Goal: Task Accomplishment & Management: Manage account settings

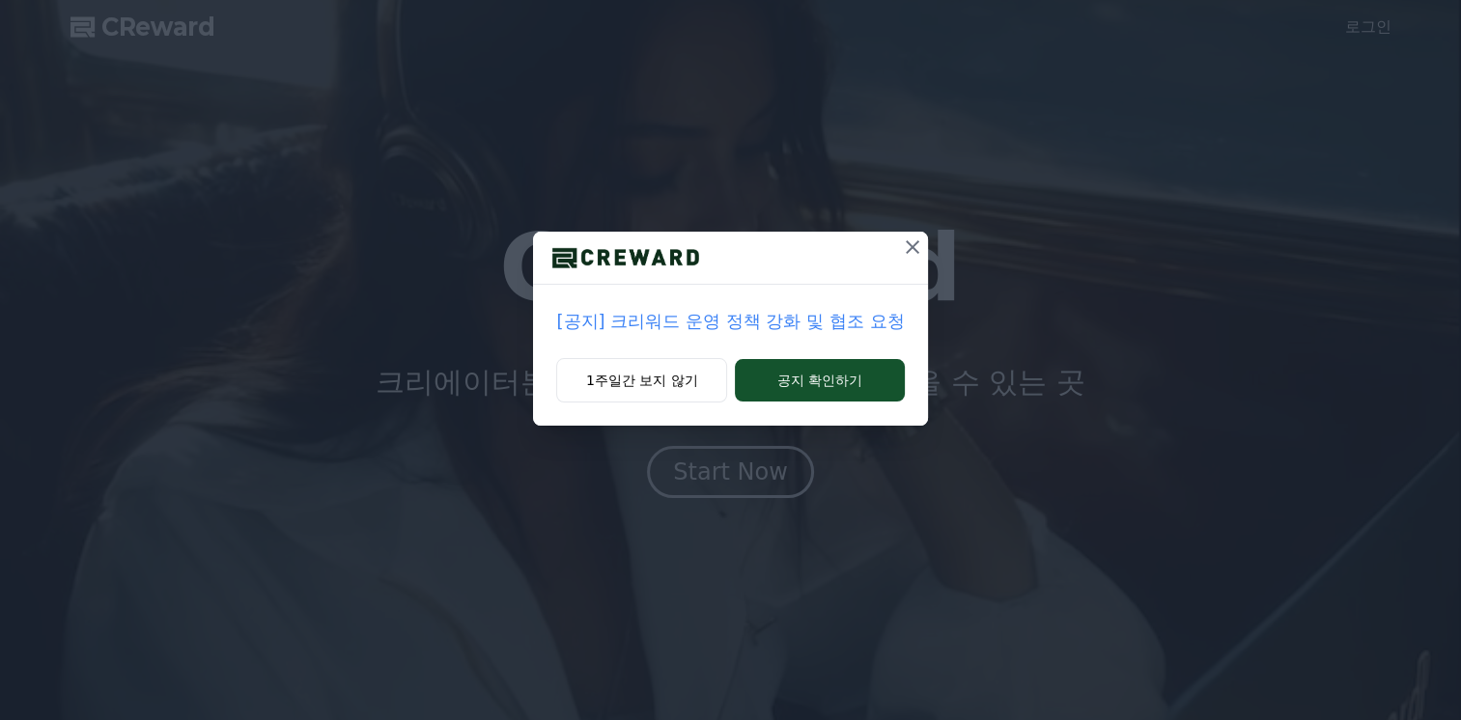
click at [908, 241] on icon at bounding box center [913, 247] width 14 height 14
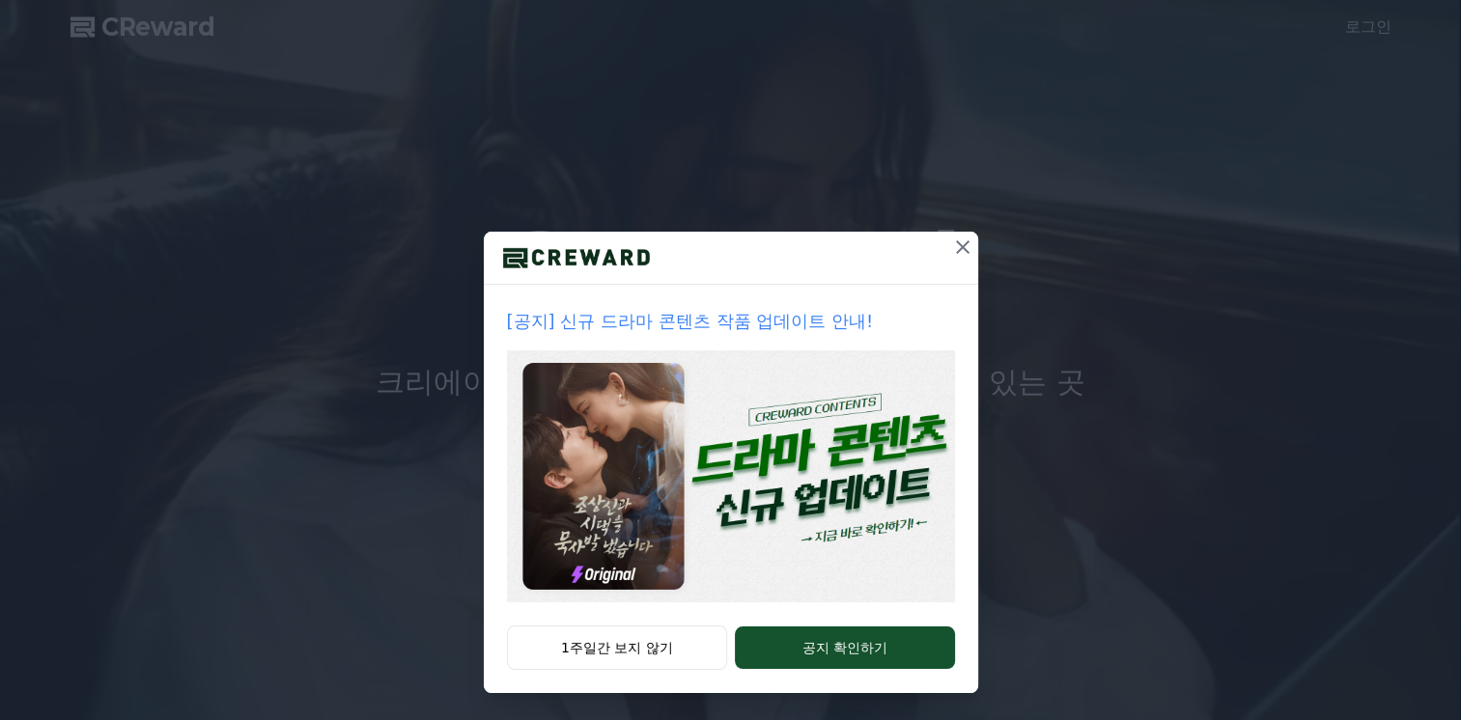
click at [956, 245] on icon at bounding box center [963, 247] width 14 height 14
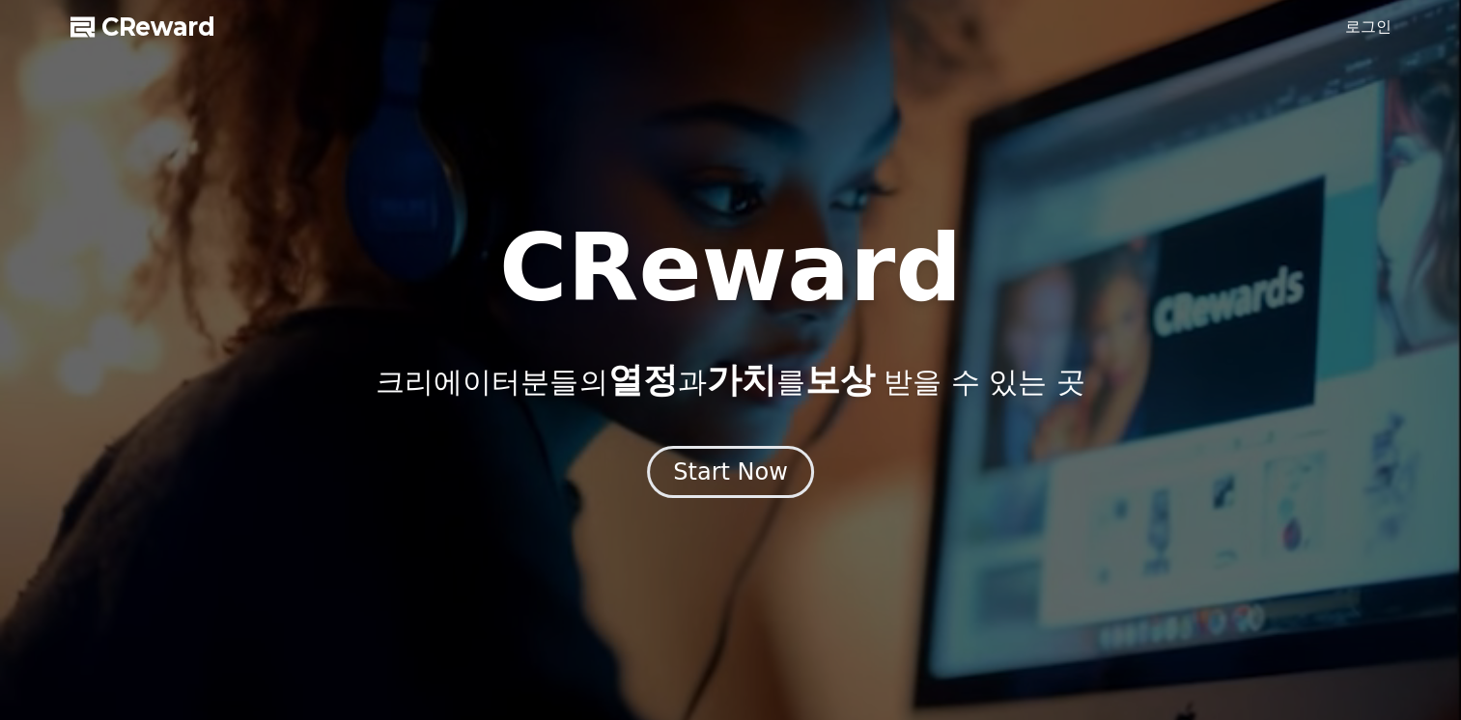
click at [1357, 33] on link "로그인" at bounding box center [1368, 26] width 46 height 23
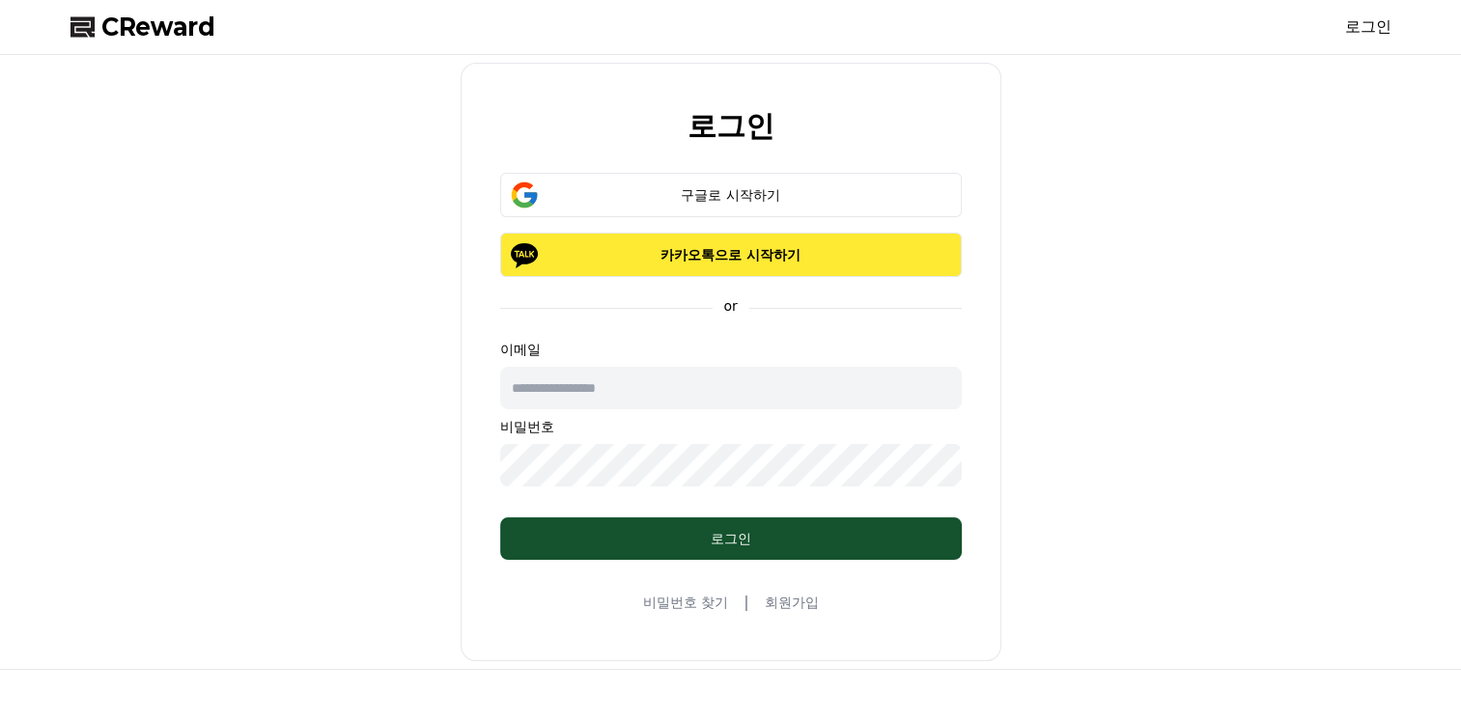
click at [768, 252] on p "카카오톡으로 시작하기" at bounding box center [731, 254] width 406 height 19
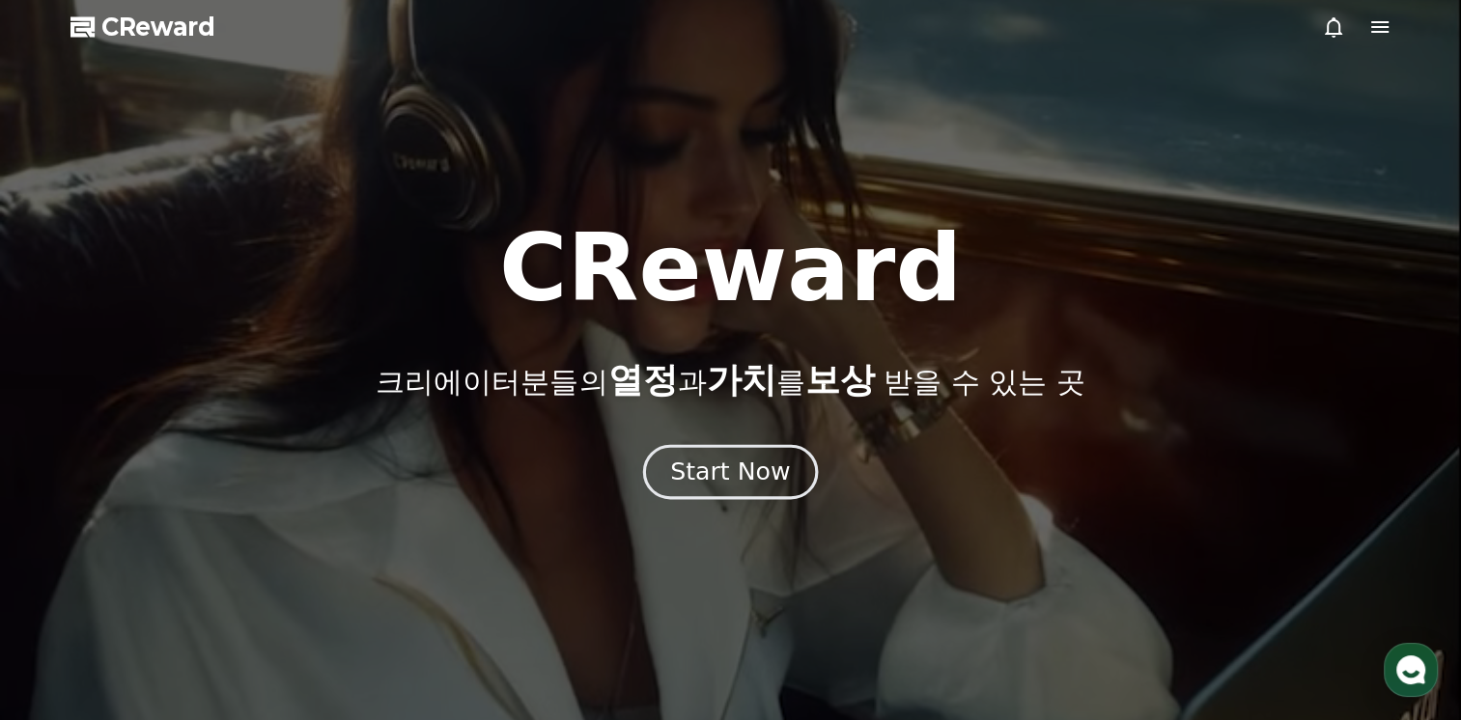
click at [754, 467] on div "Start Now" at bounding box center [730, 472] width 120 height 33
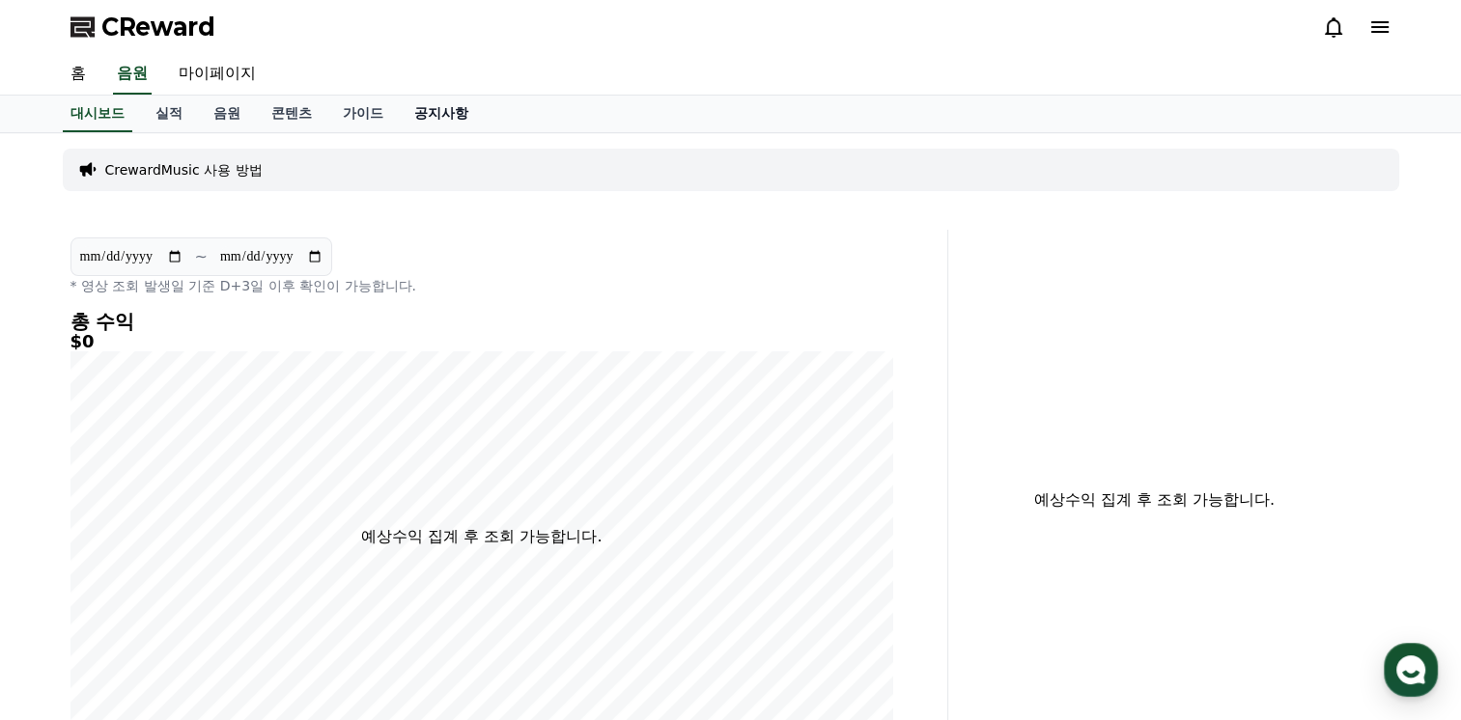
click at [399, 118] on link "공지사항" at bounding box center [441, 114] width 85 height 37
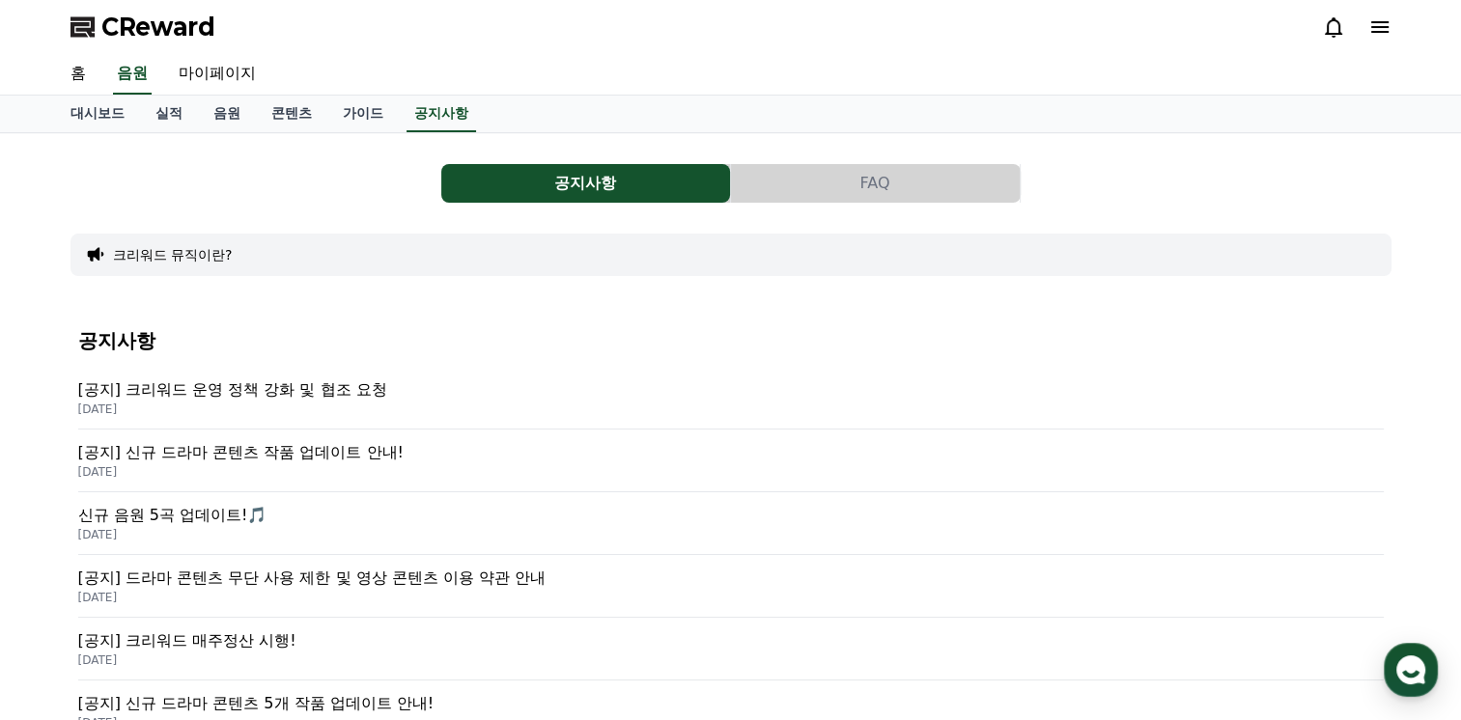
click at [188, 386] on p "[공지] 크리워드 운영 정책 강화 및 협조 요청" at bounding box center [731, 390] width 1306 height 23
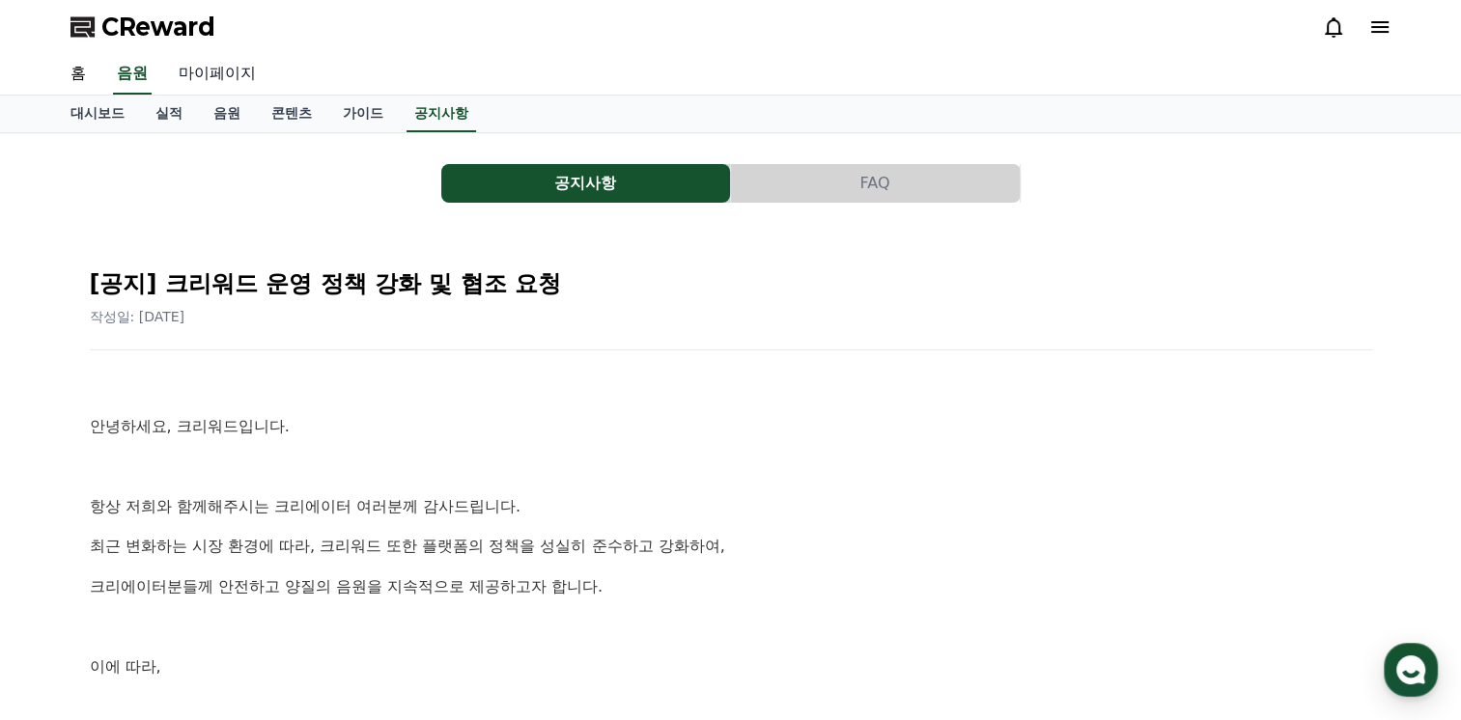
click at [216, 68] on link "마이페이지" at bounding box center [217, 74] width 108 height 41
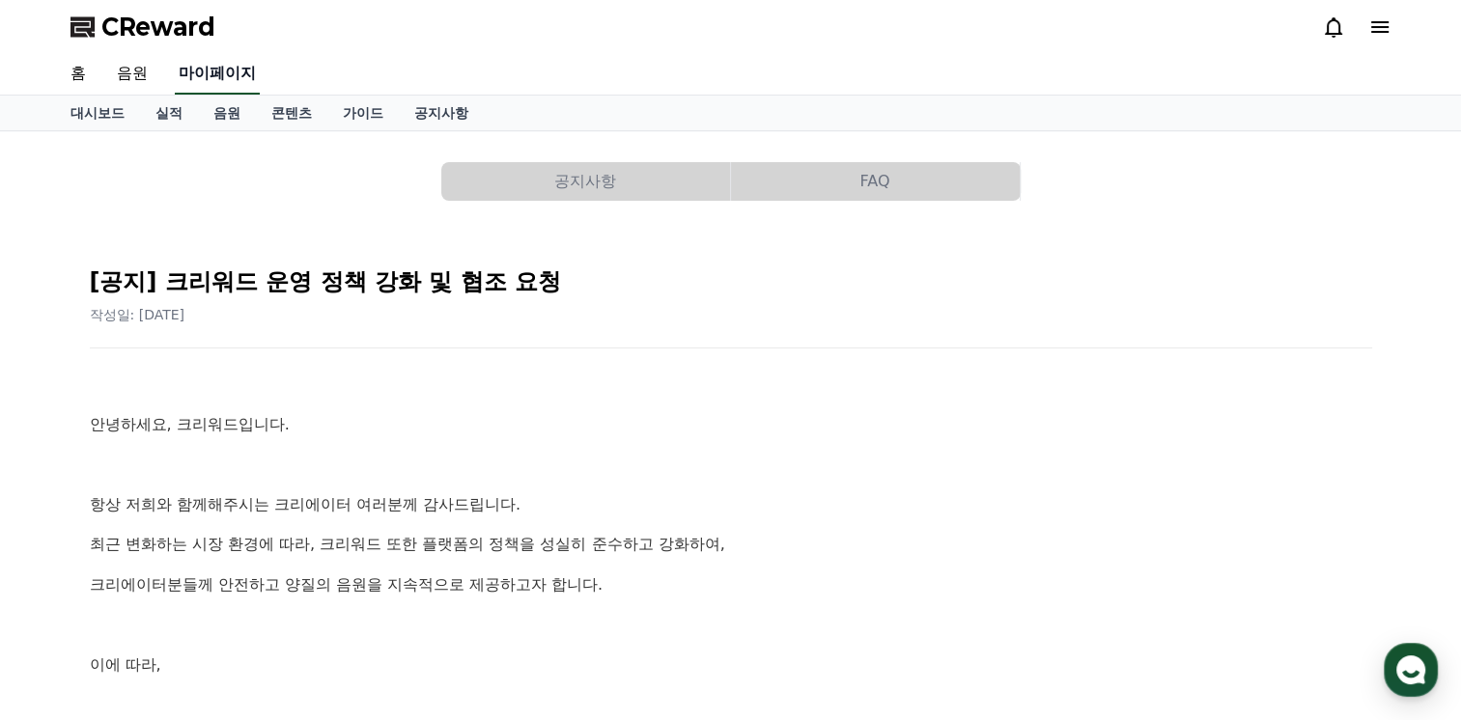
select select "**********"
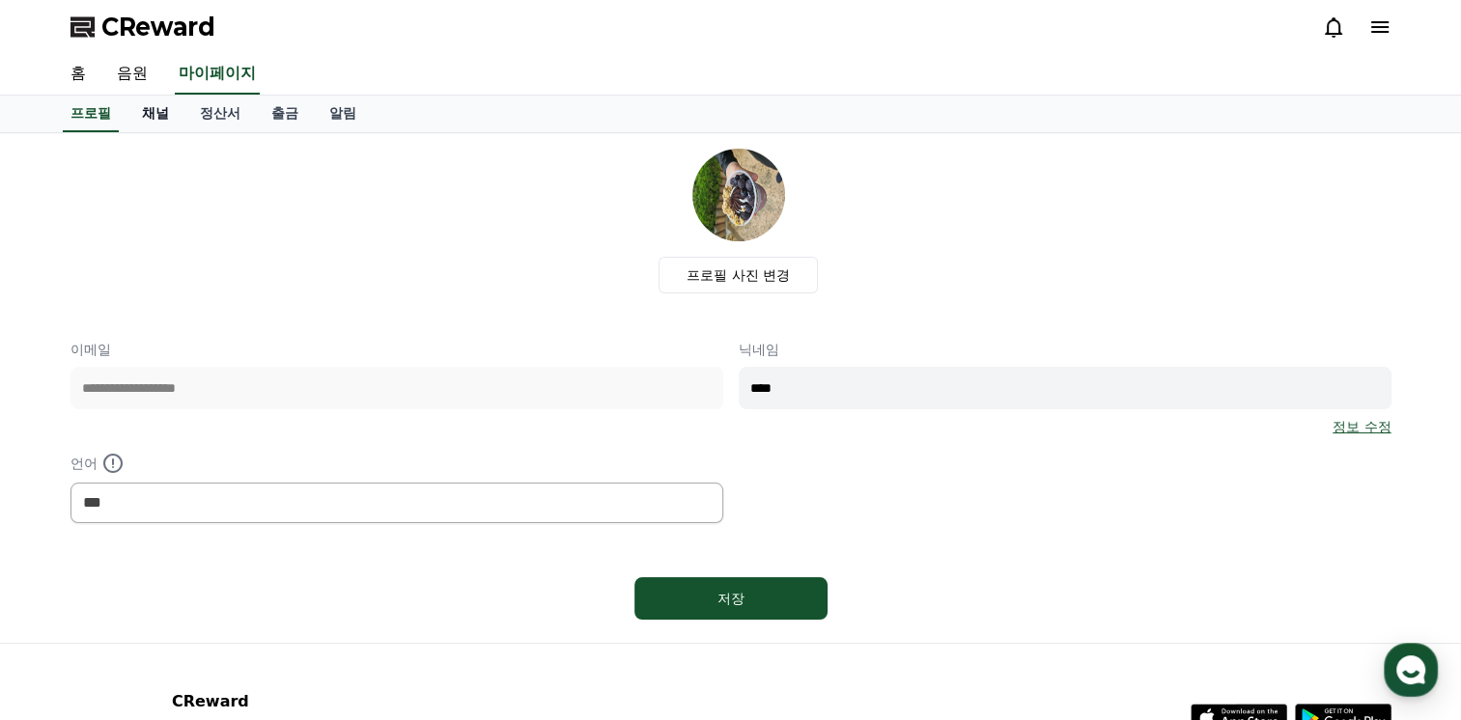
click at [157, 114] on link "채널" at bounding box center [156, 114] width 58 height 37
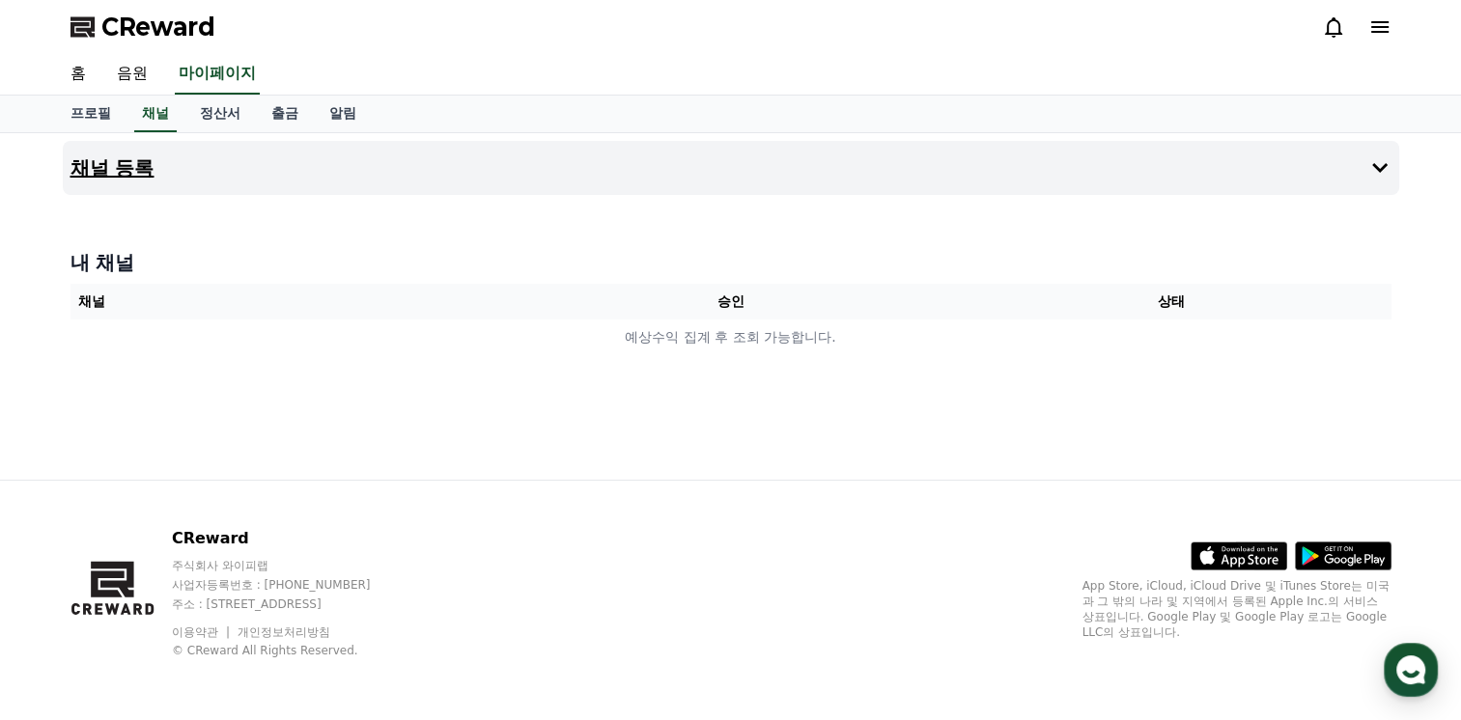
click at [137, 176] on h4 "채널 등록" at bounding box center [113, 167] width 84 height 21
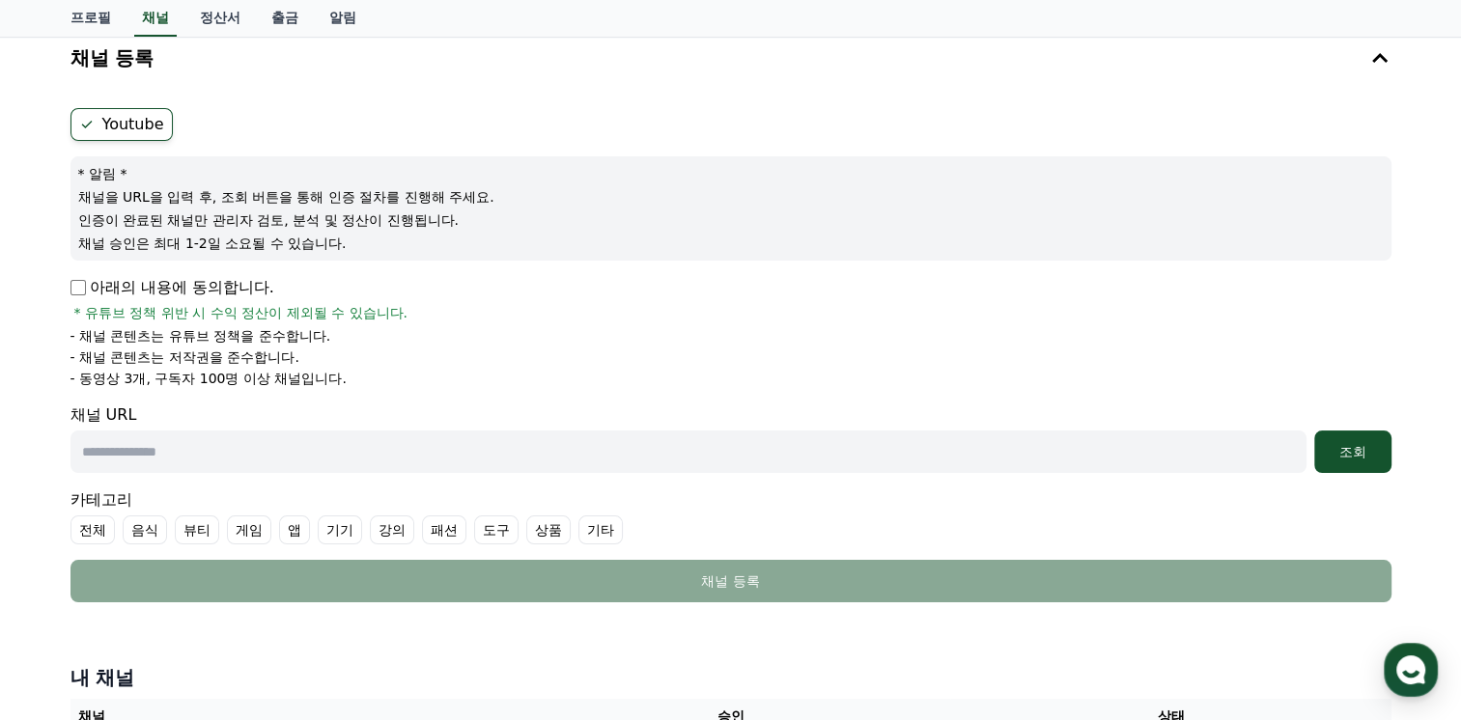
scroll to position [112, 0]
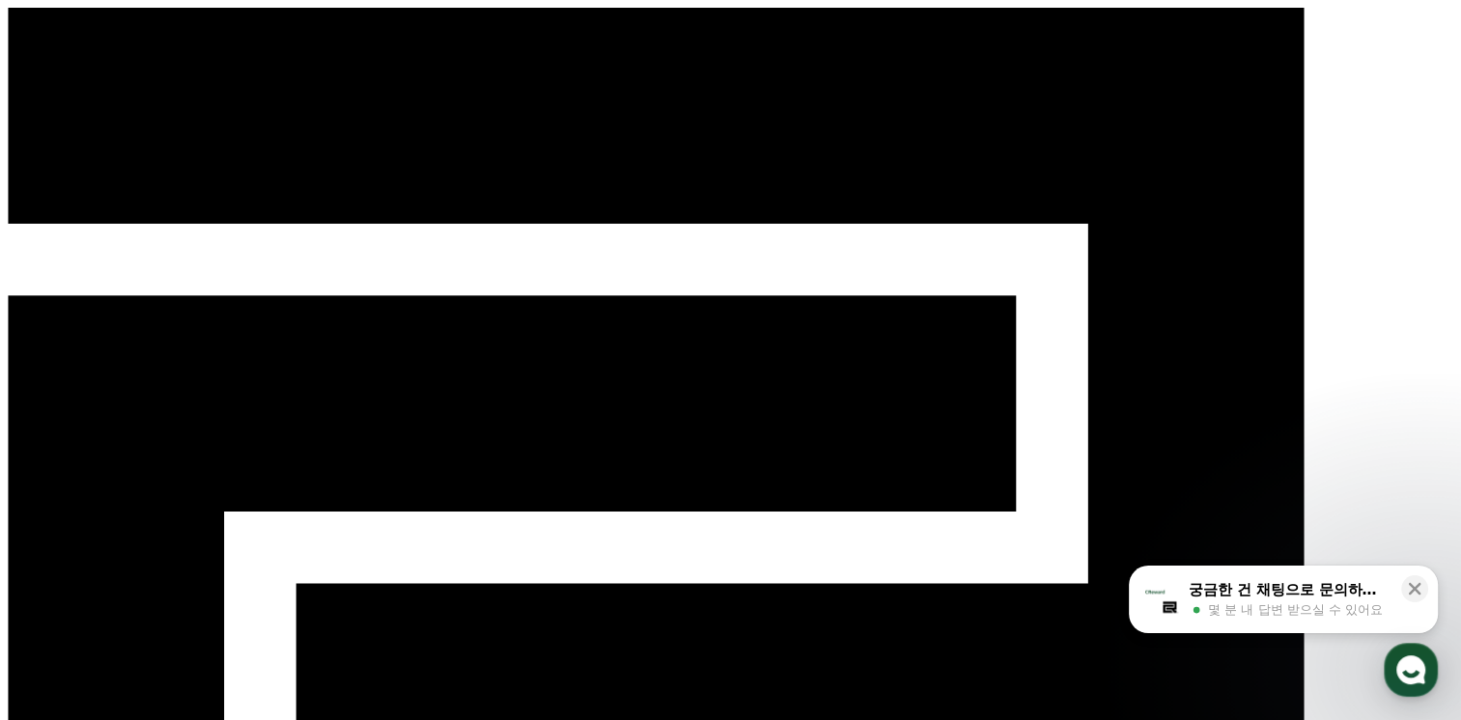
select select "**********"
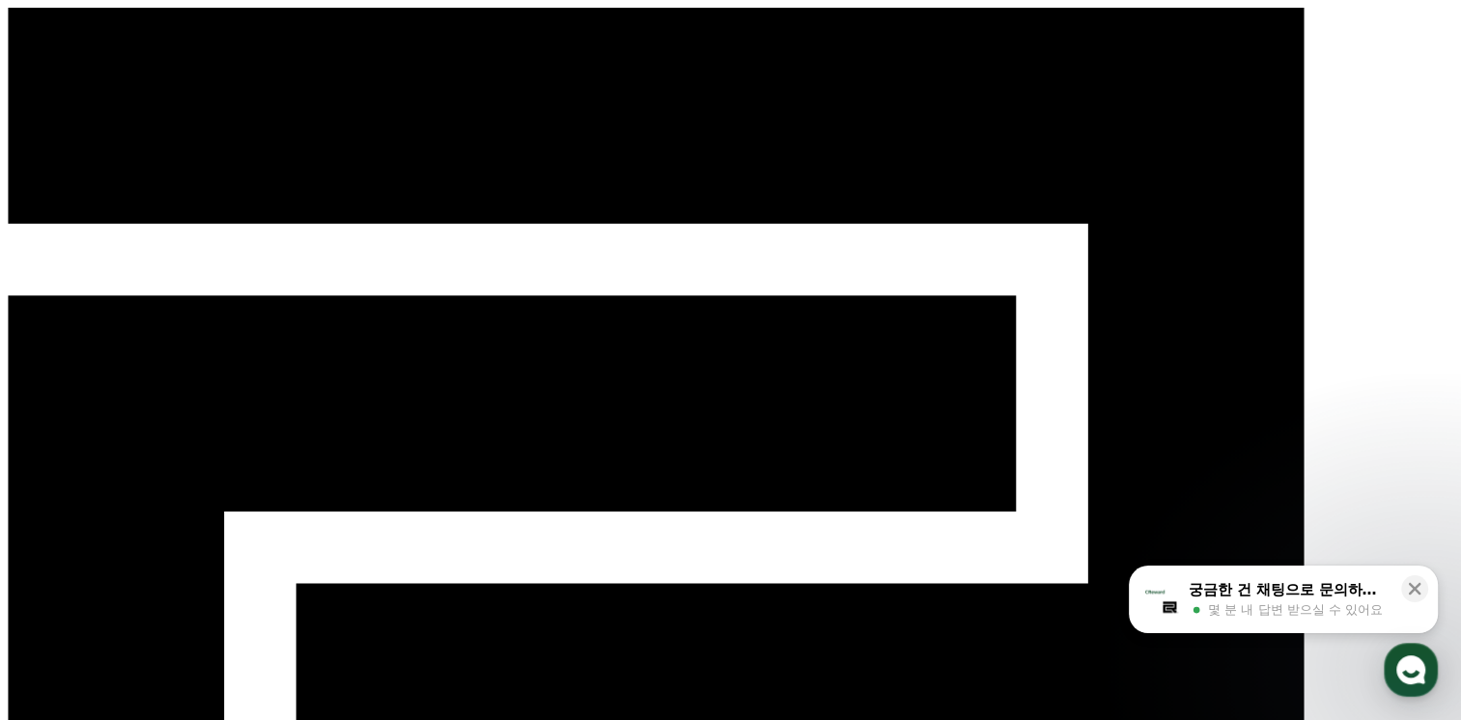
select select "**********"
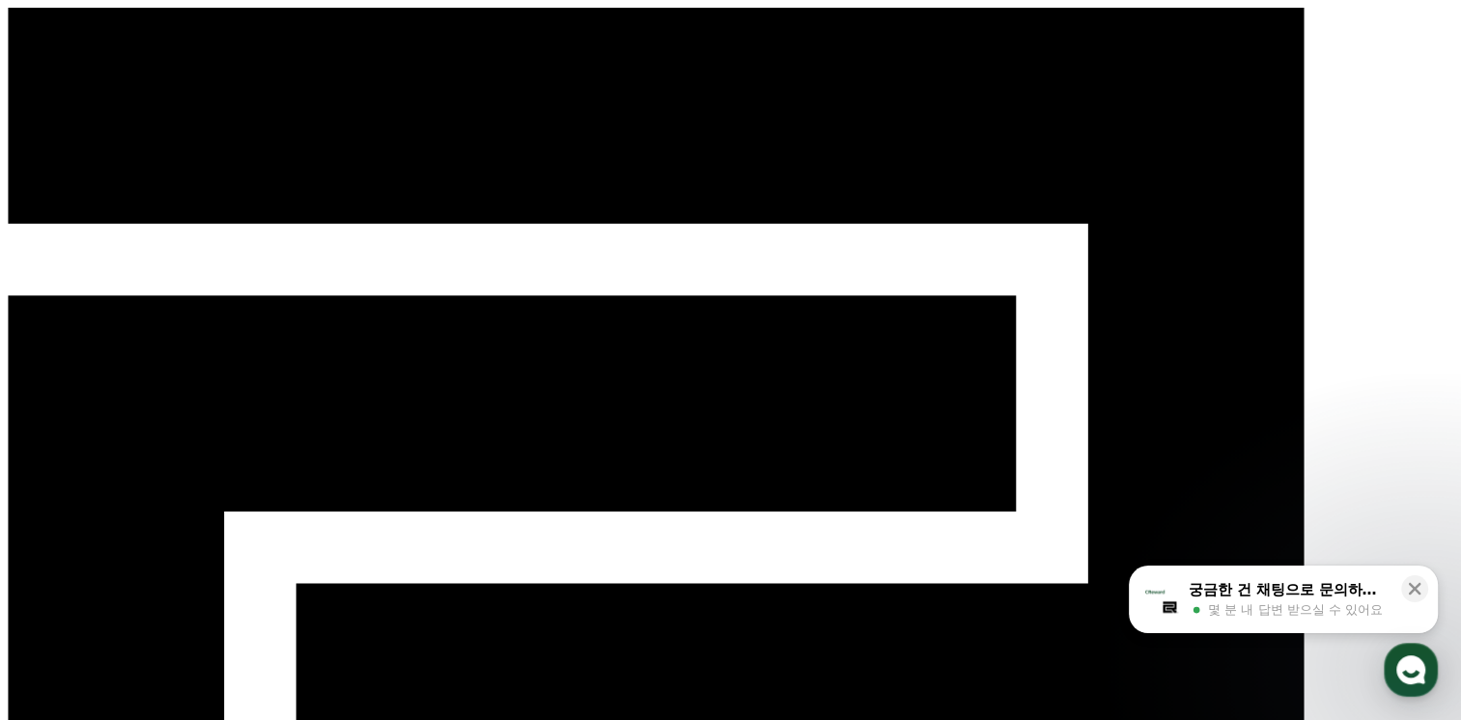
select select "**********"
click at [1306, 616] on span "몇 분 내 답변 받으실 수 있어요" at bounding box center [1295, 610] width 175 height 17
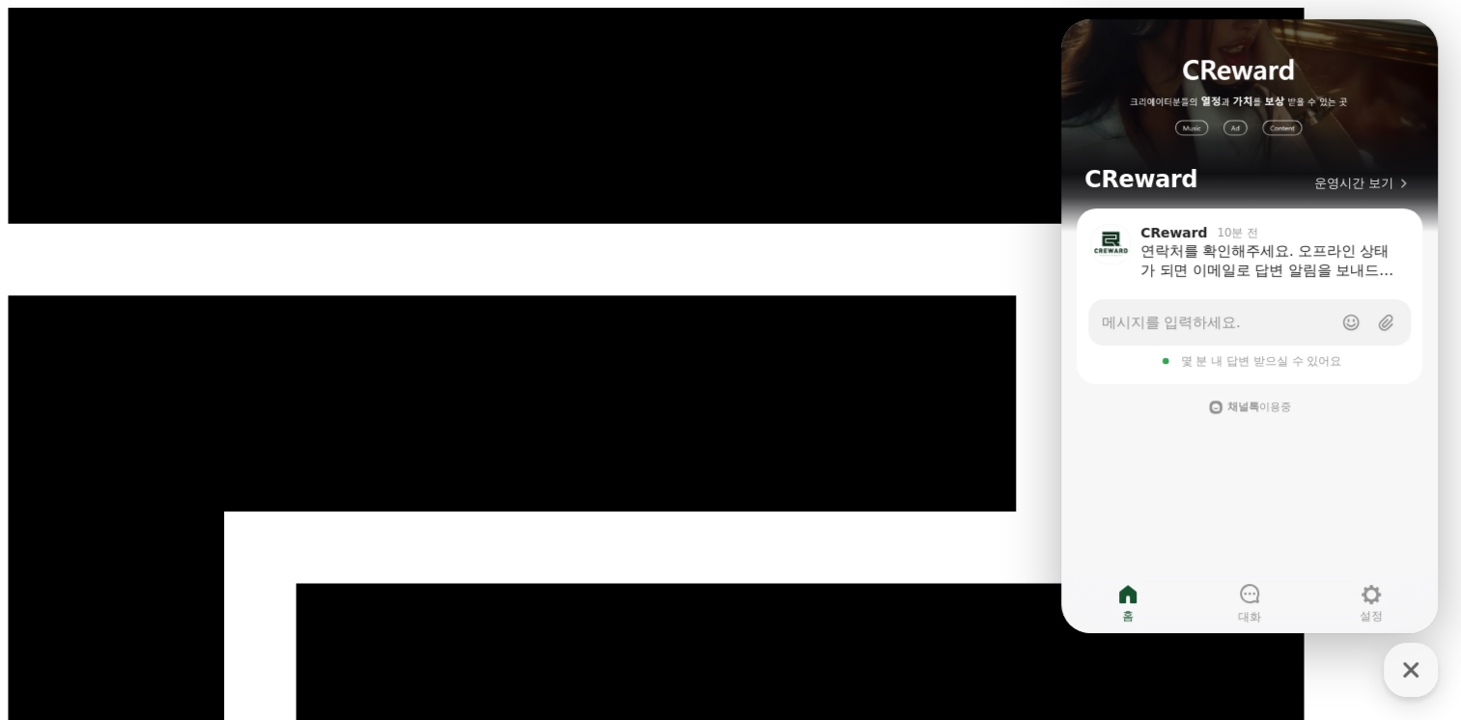
paste input "**********"
type input "**********"
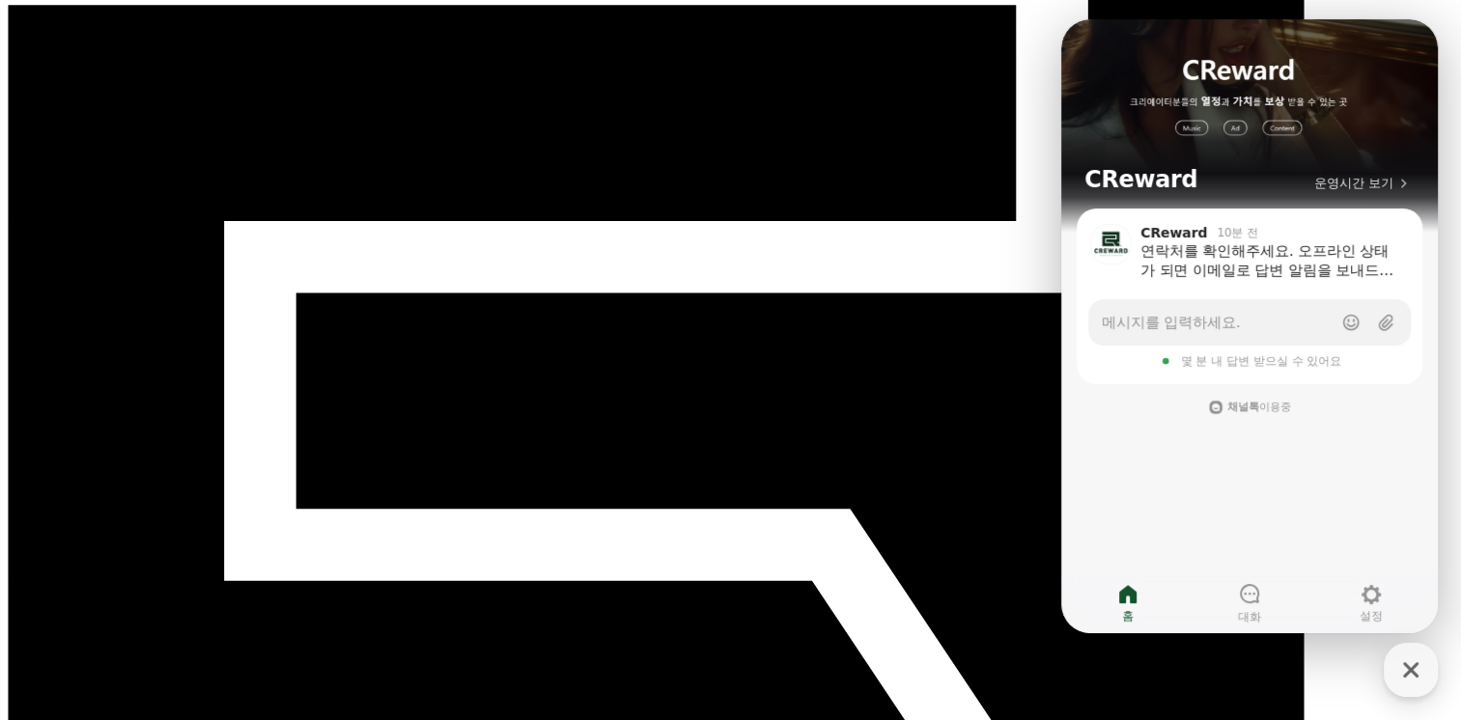
scroll to position [297, 0]
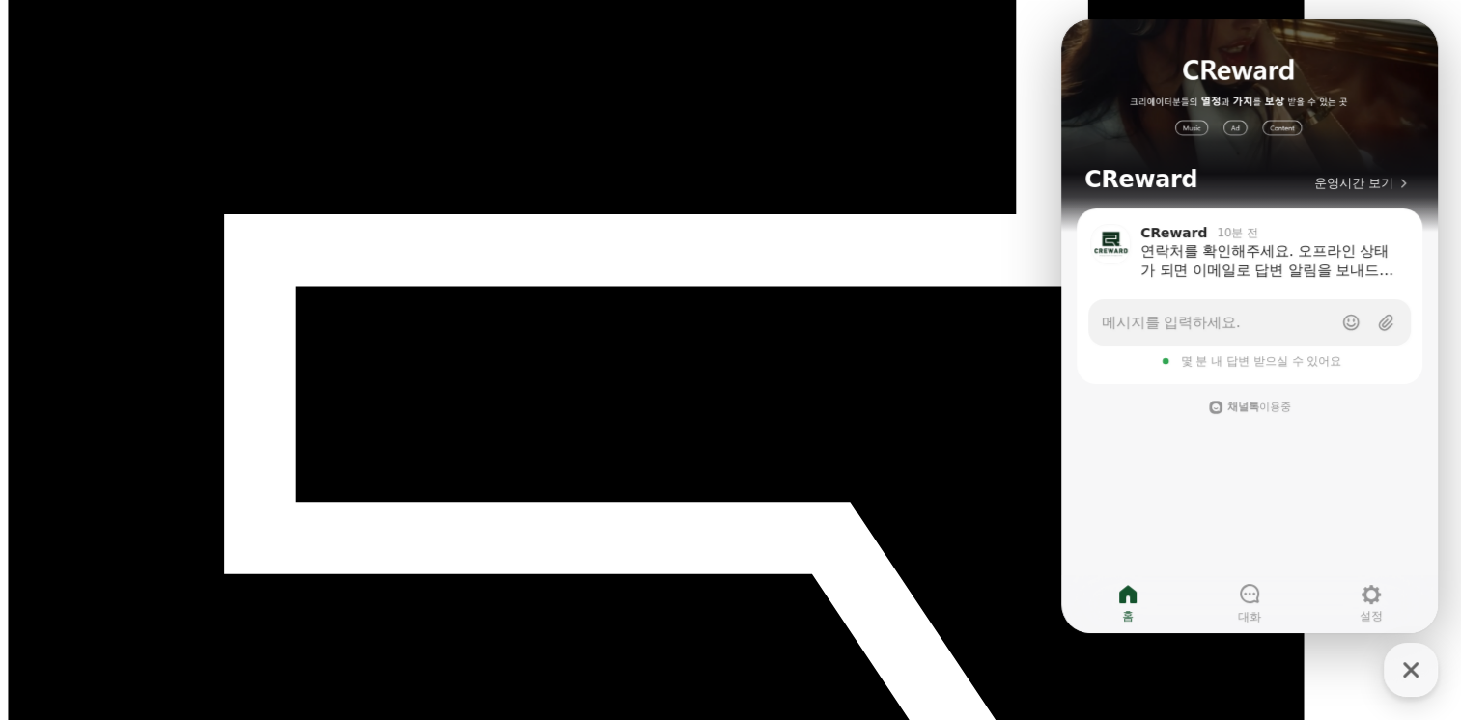
click at [1407, 659] on icon "button" at bounding box center [1411, 670] width 35 height 35
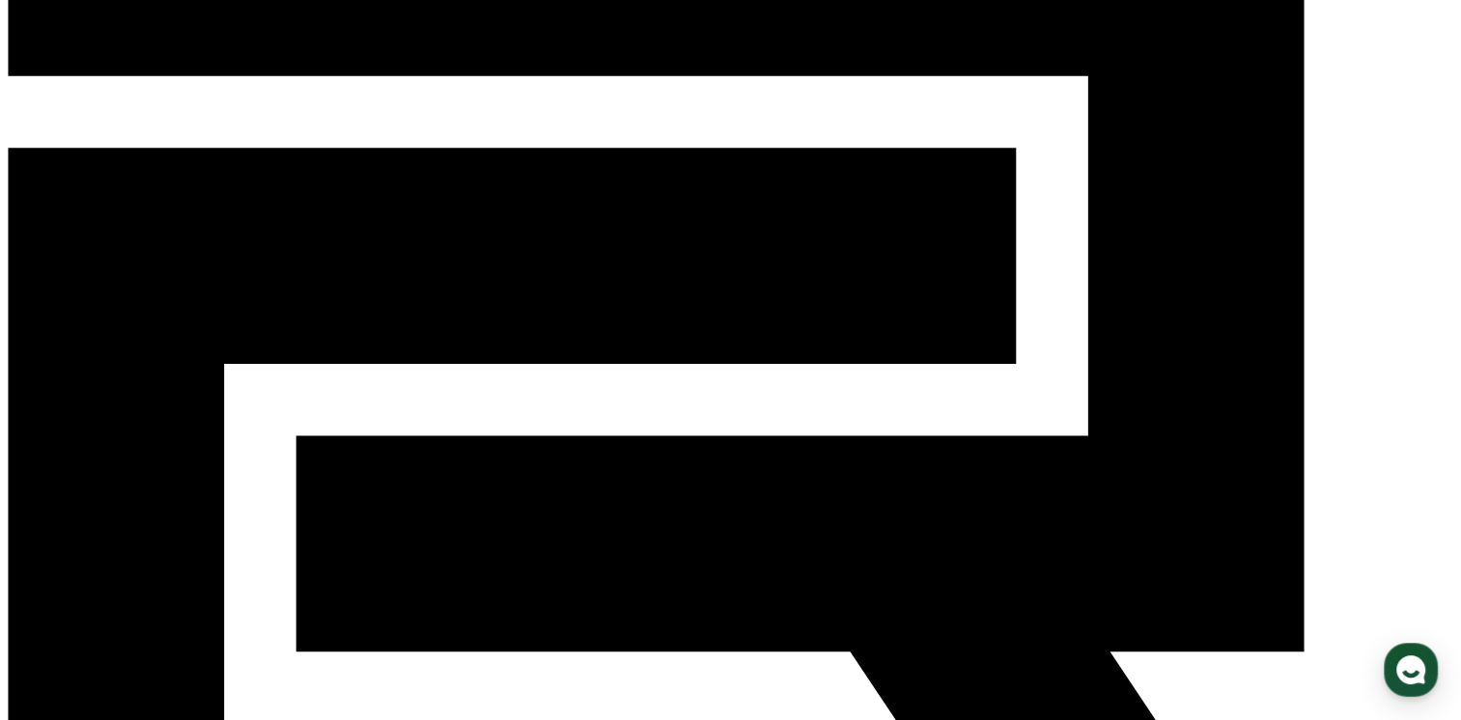
scroll to position [144, 0]
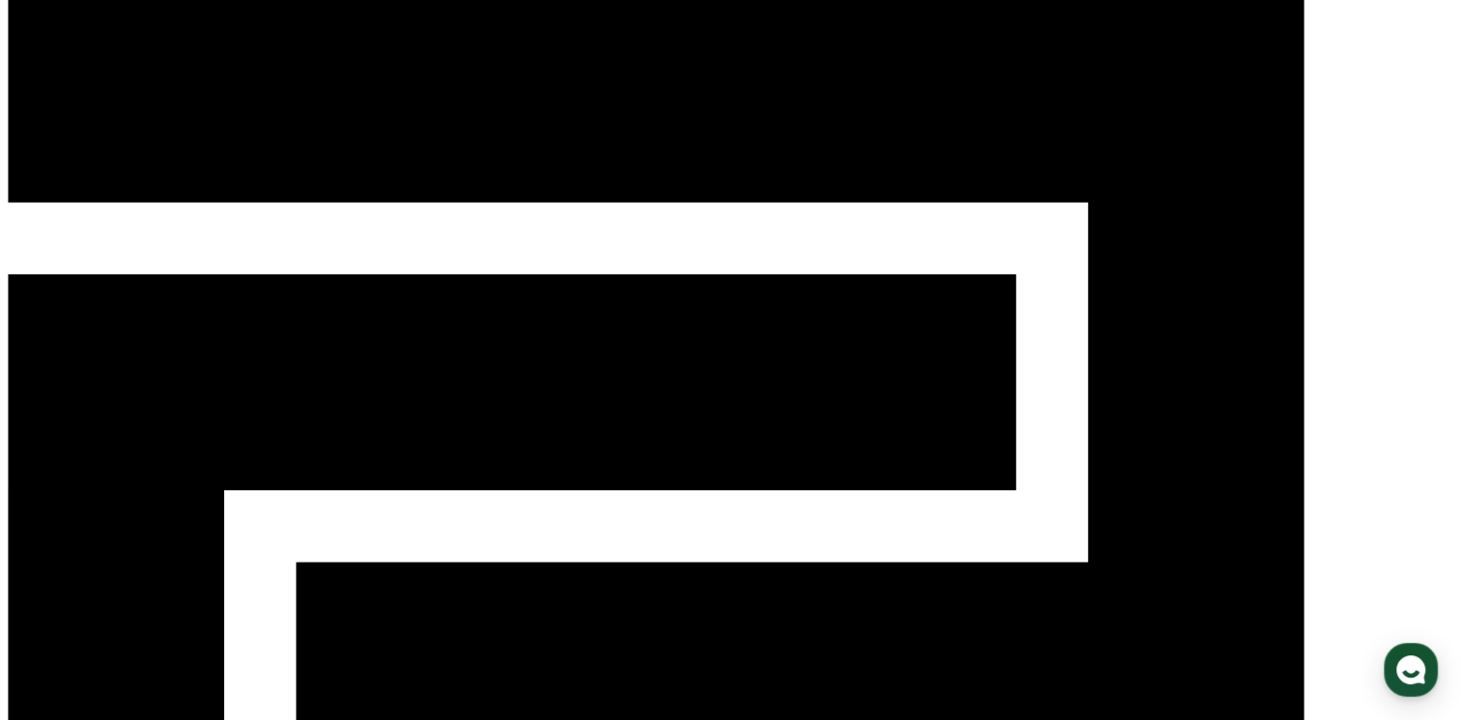
scroll to position [18, 0]
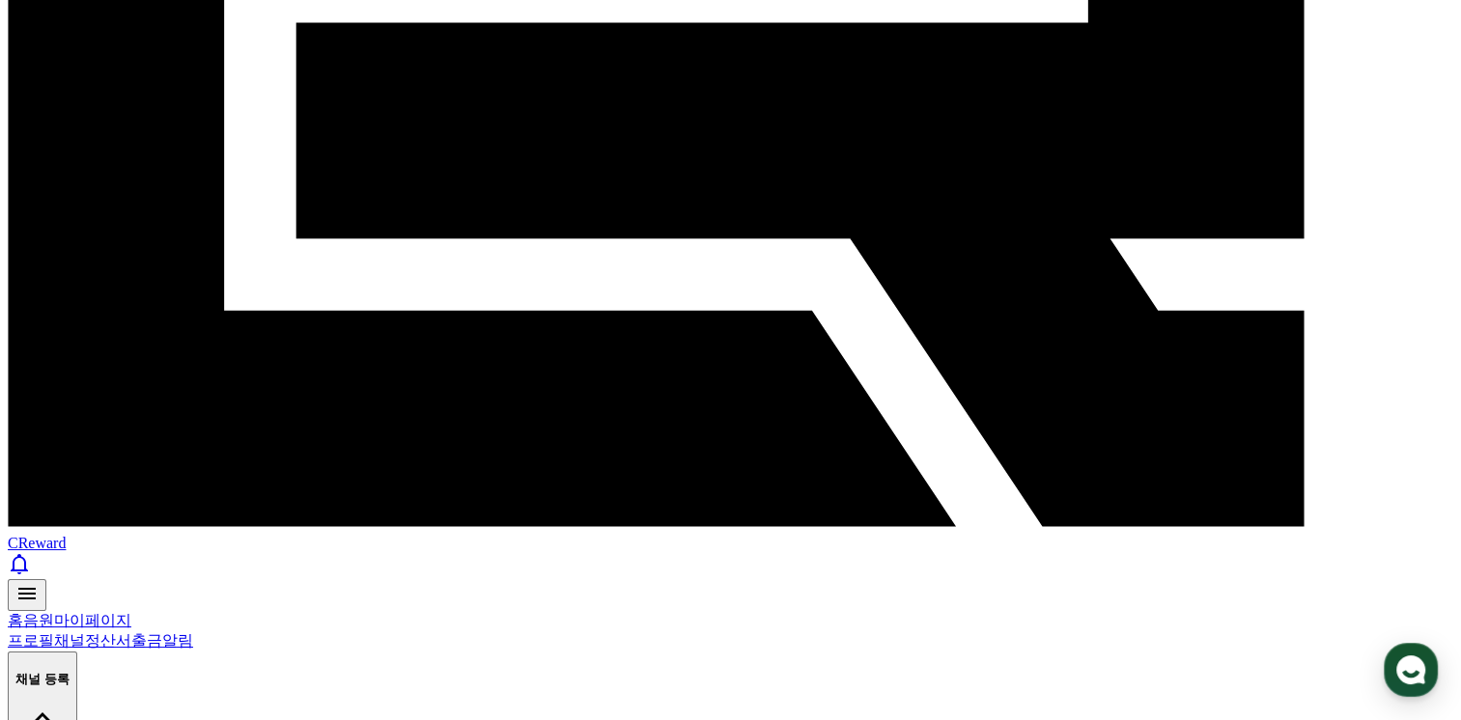
scroll to position [396, 0]
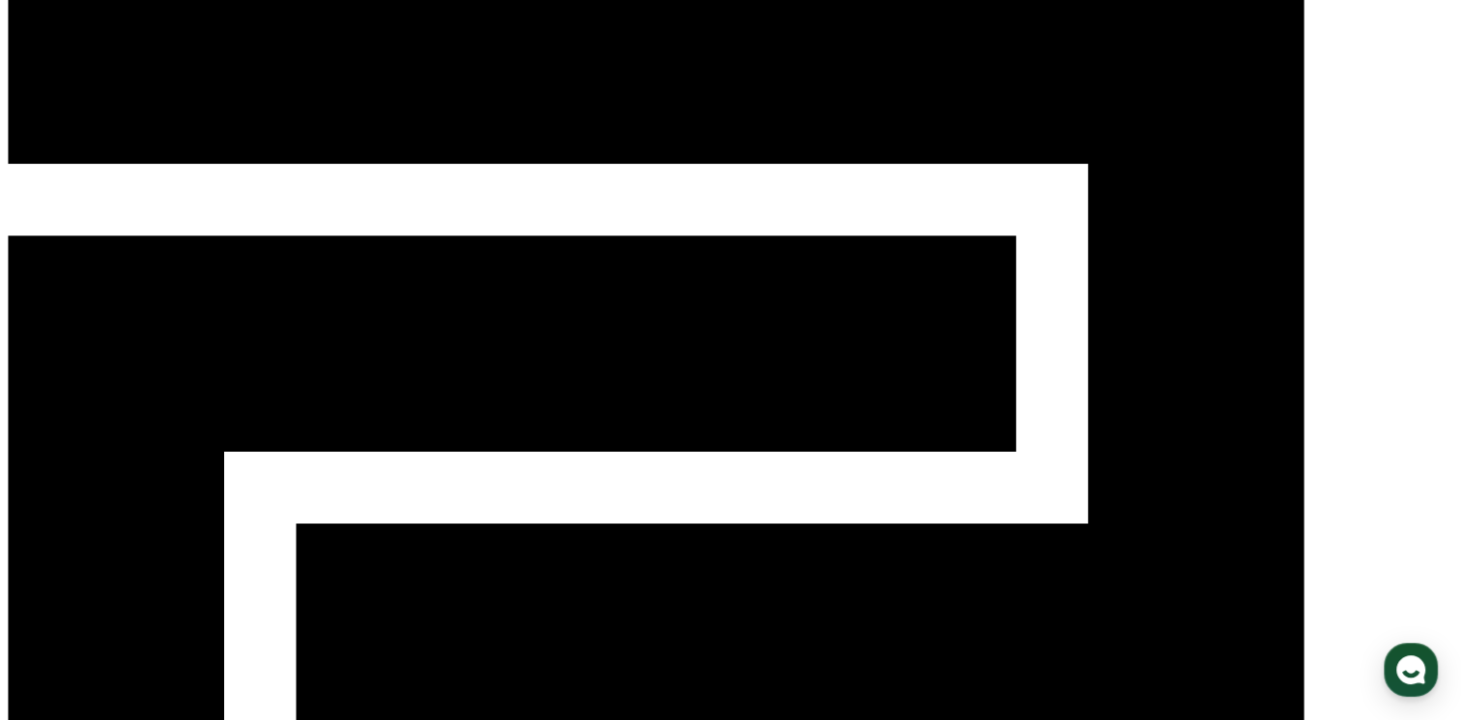
scroll to position [360, 0]
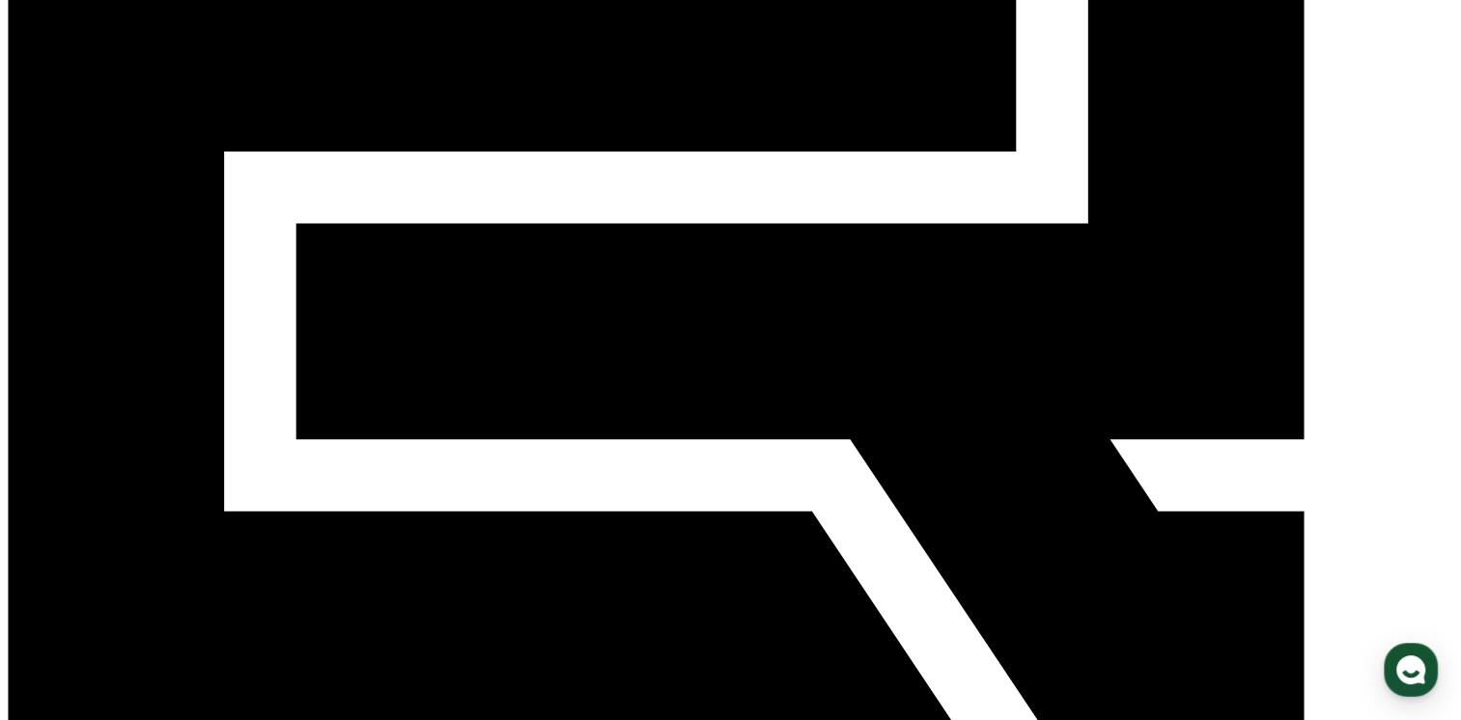
drag, startPoint x: 635, startPoint y: 235, endPoint x: 595, endPoint y: 237, distance: 39.6
drag, startPoint x: 958, startPoint y: 327, endPoint x: 982, endPoint y: 406, distance: 81.9
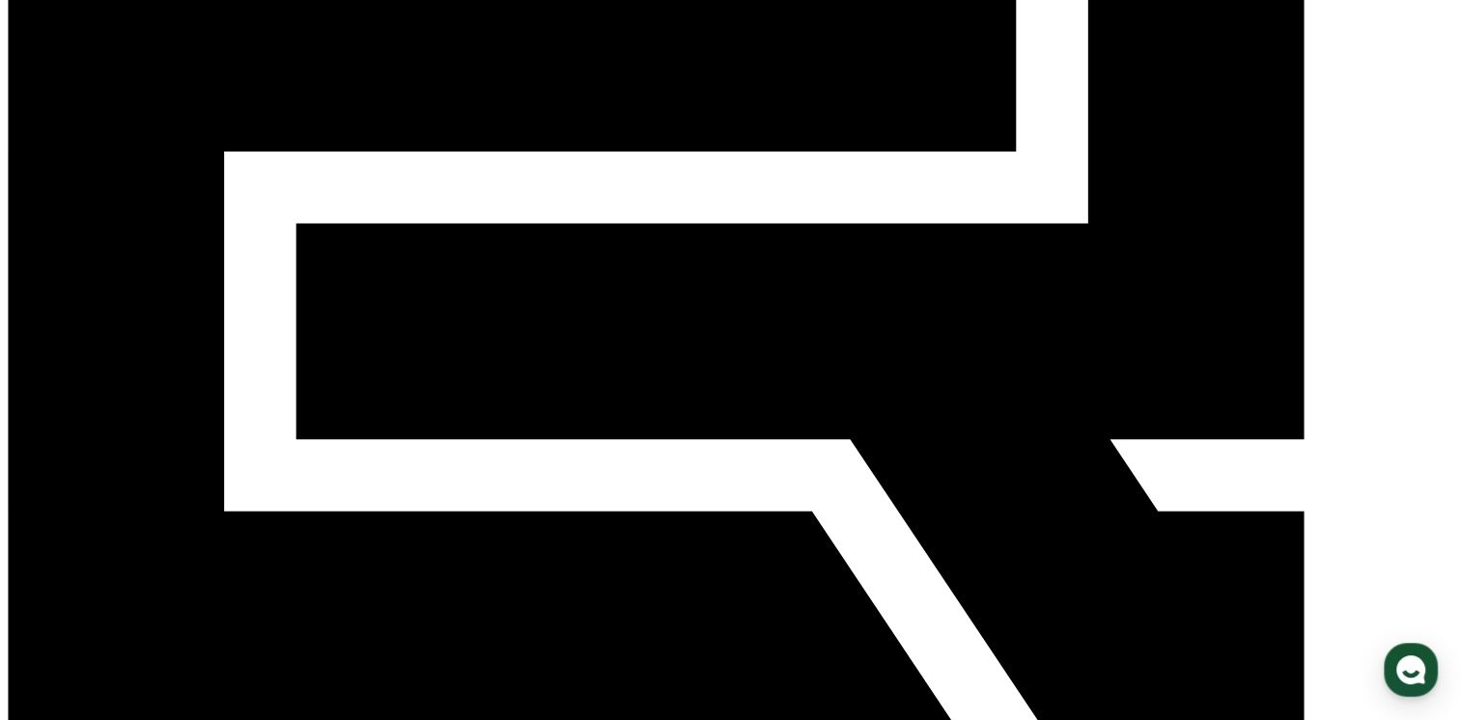
drag, startPoint x: 982, startPoint y: 406, endPoint x: 920, endPoint y: 264, distance: 154.8
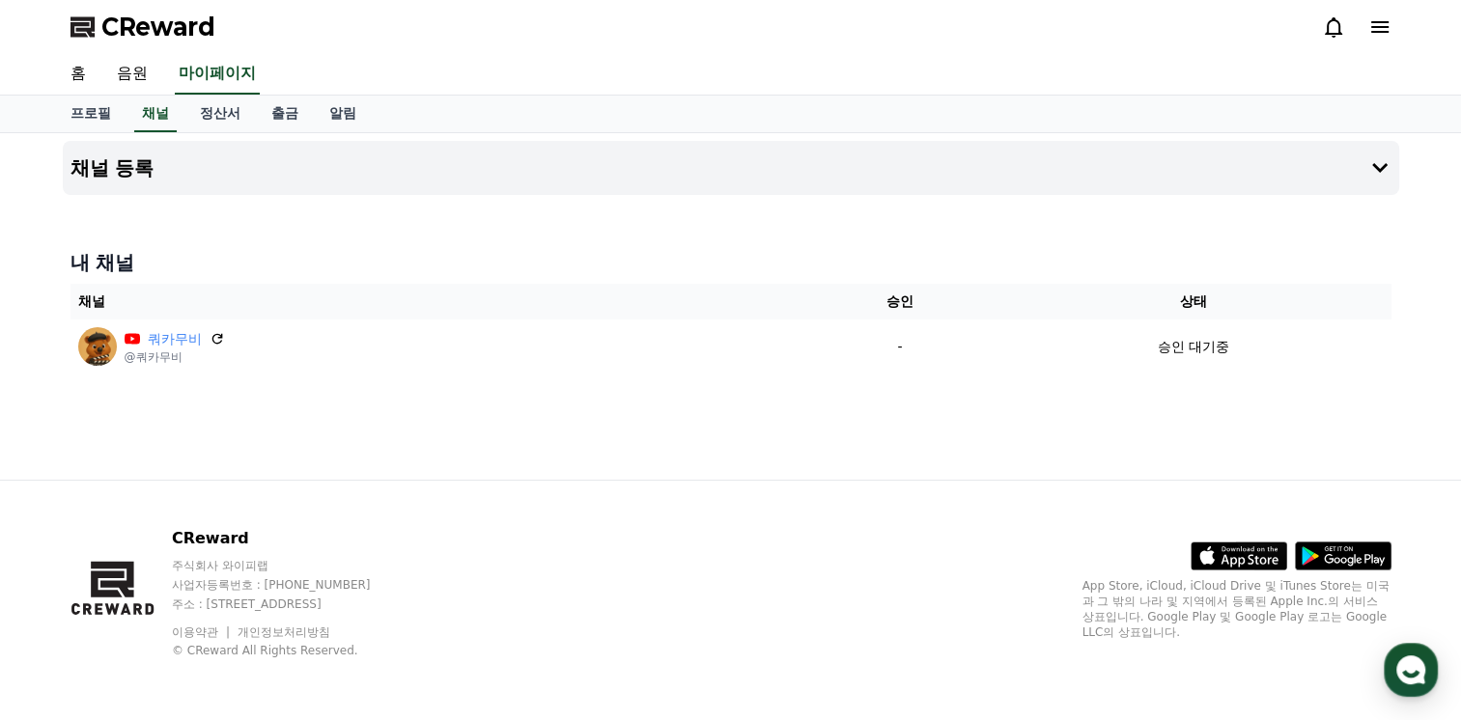
click at [838, 51] on div "CReward" at bounding box center [731, 27] width 1352 height 54
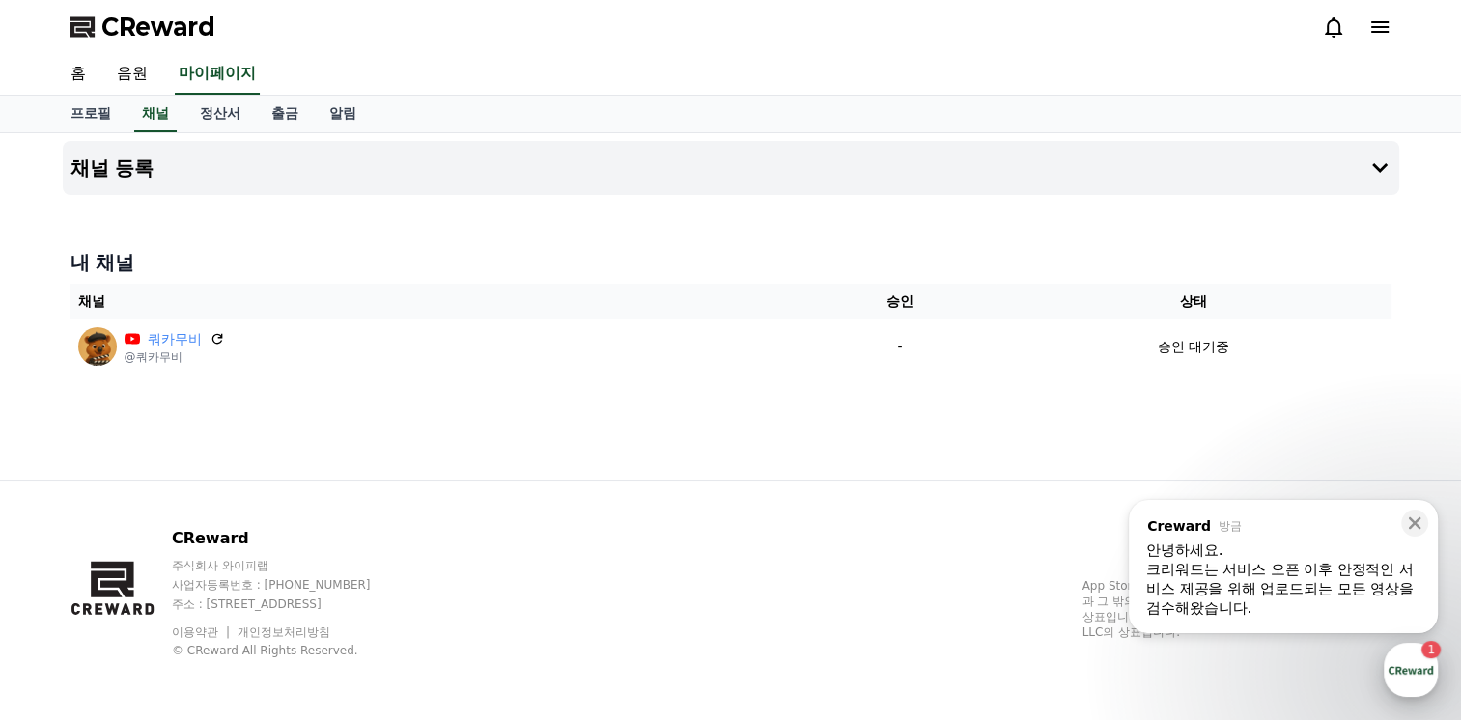
click at [1395, 683] on div "button" at bounding box center [1411, 670] width 54 height 54
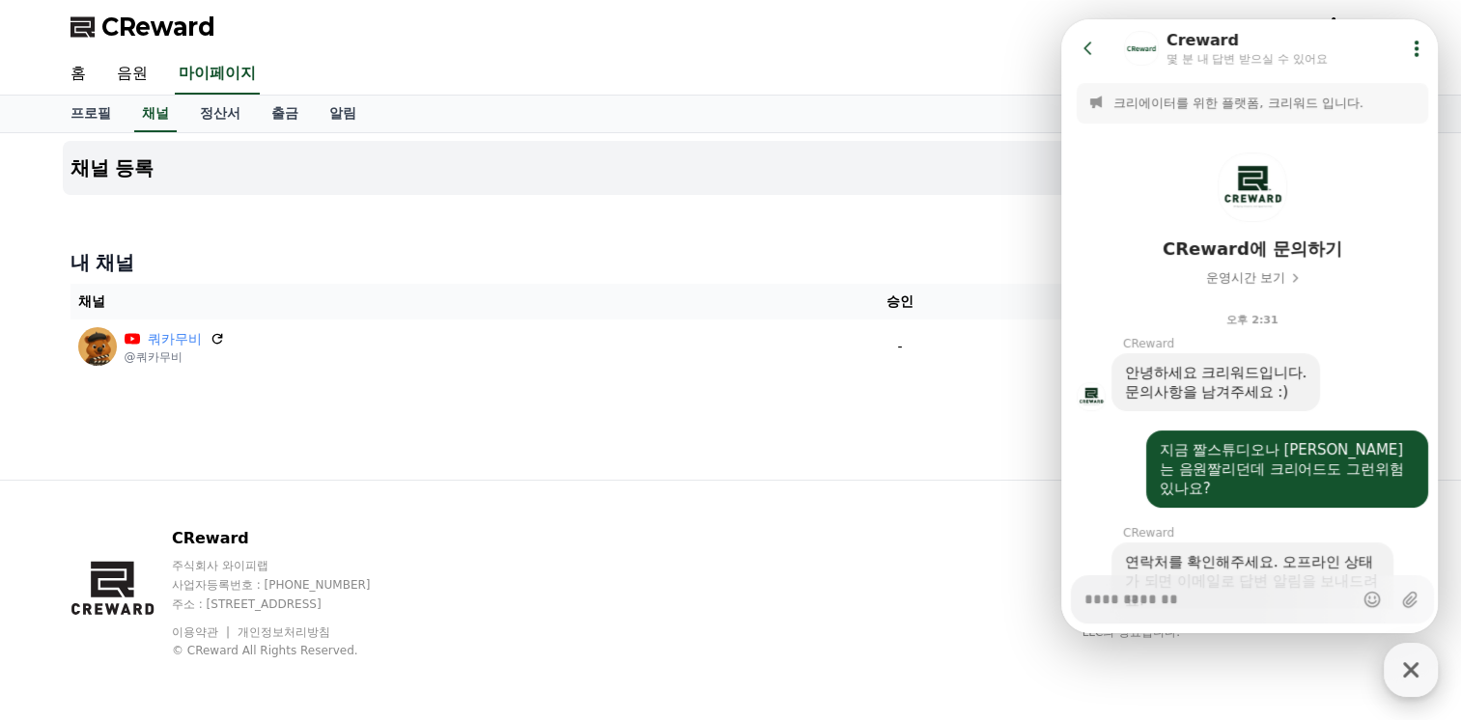
scroll to position [576, 0]
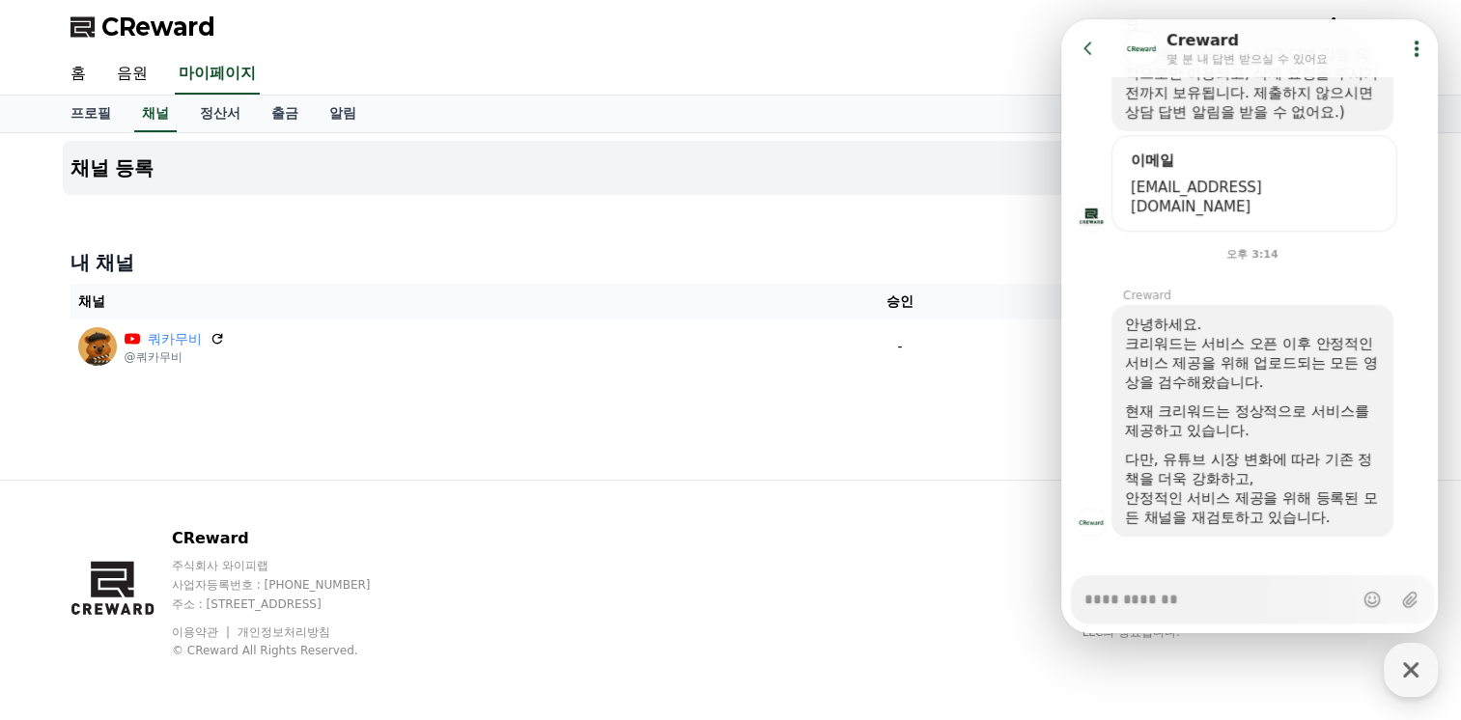
type textarea "*"
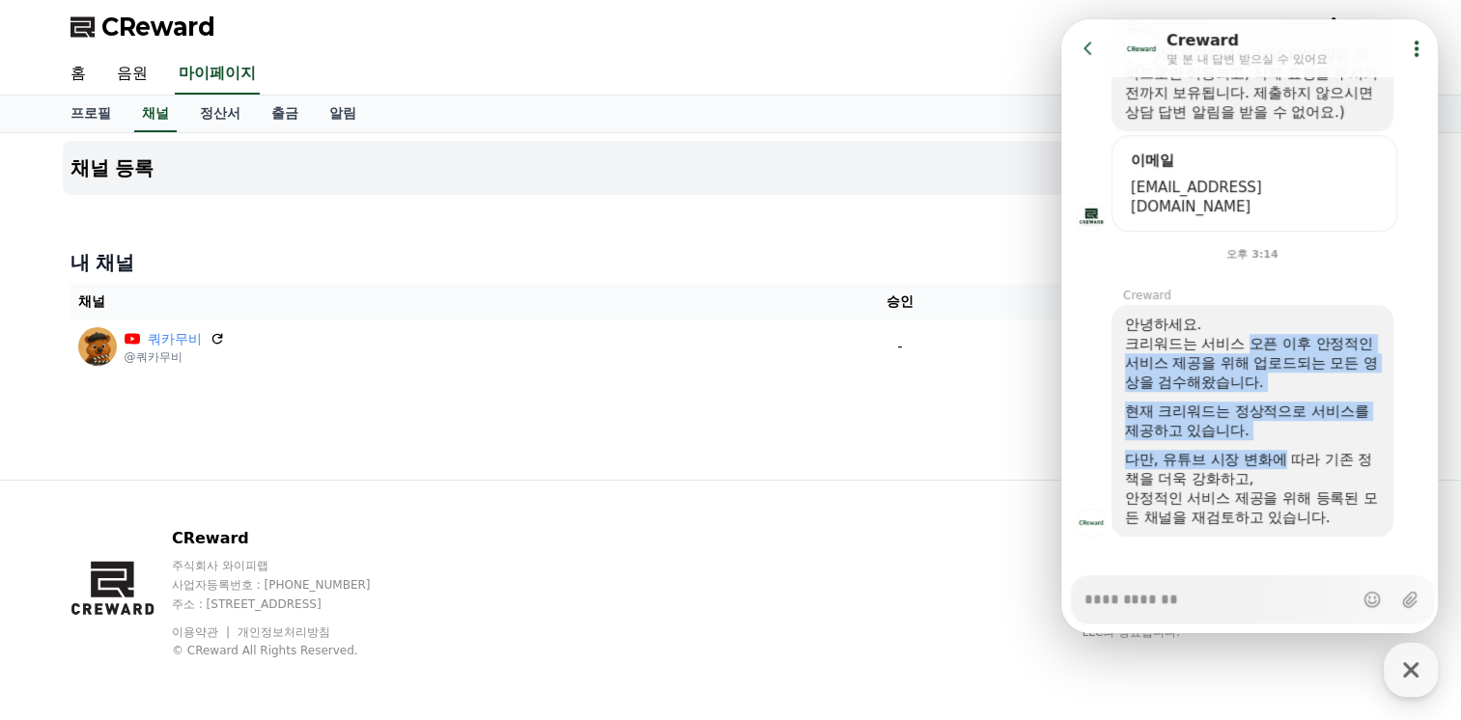
drag, startPoint x: 1251, startPoint y: 319, endPoint x: 1284, endPoint y: 449, distance: 134.5
click at [1284, 449] on div "안녕하세요. 크리워드는 서비스 오픈 이후 안정적인 서비스 제공을 위해 업로드되는 모든 영상을 검수해왔습니다. 현재 크리워드는 정상적으로 서비스…" at bounding box center [1252, 421] width 255 height 212
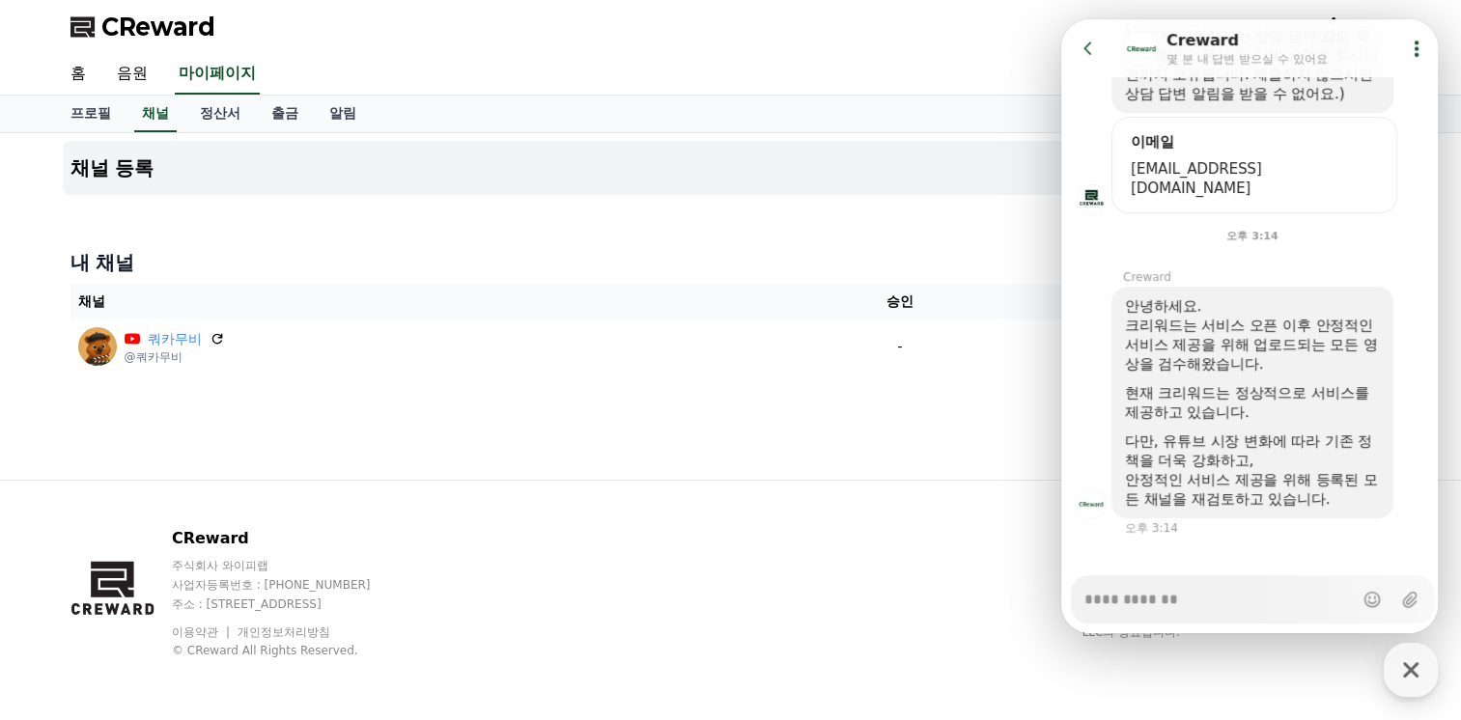
drag, startPoint x: 1284, startPoint y: 449, endPoint x: 1242, endPoint y: 471, distance: 47.1
click at [1242, 471] on div "안정적인 서비스 제공을 위해 등록된 모든 채널을 재검토하고 있습니다." at bounding box center [1252, 489] width 255 height 39
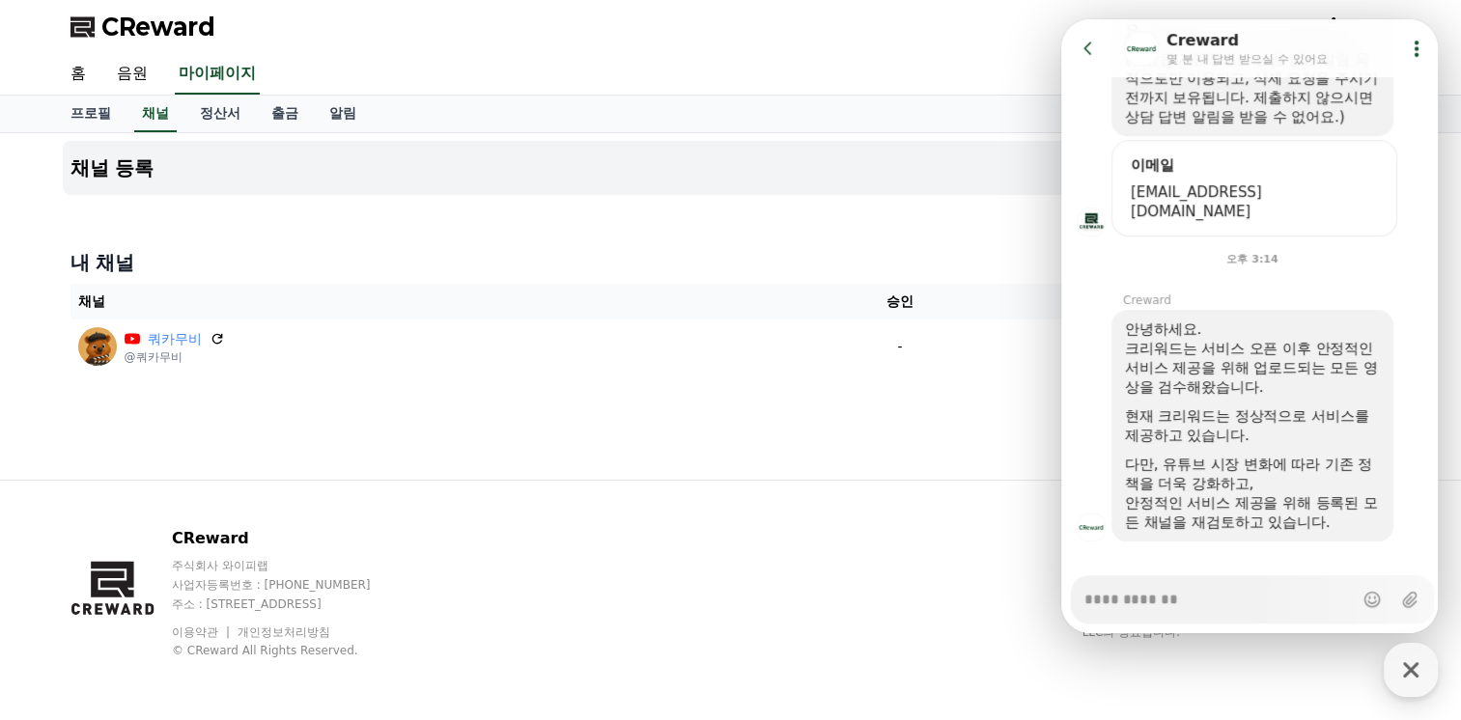
scroll to position [574, 0]
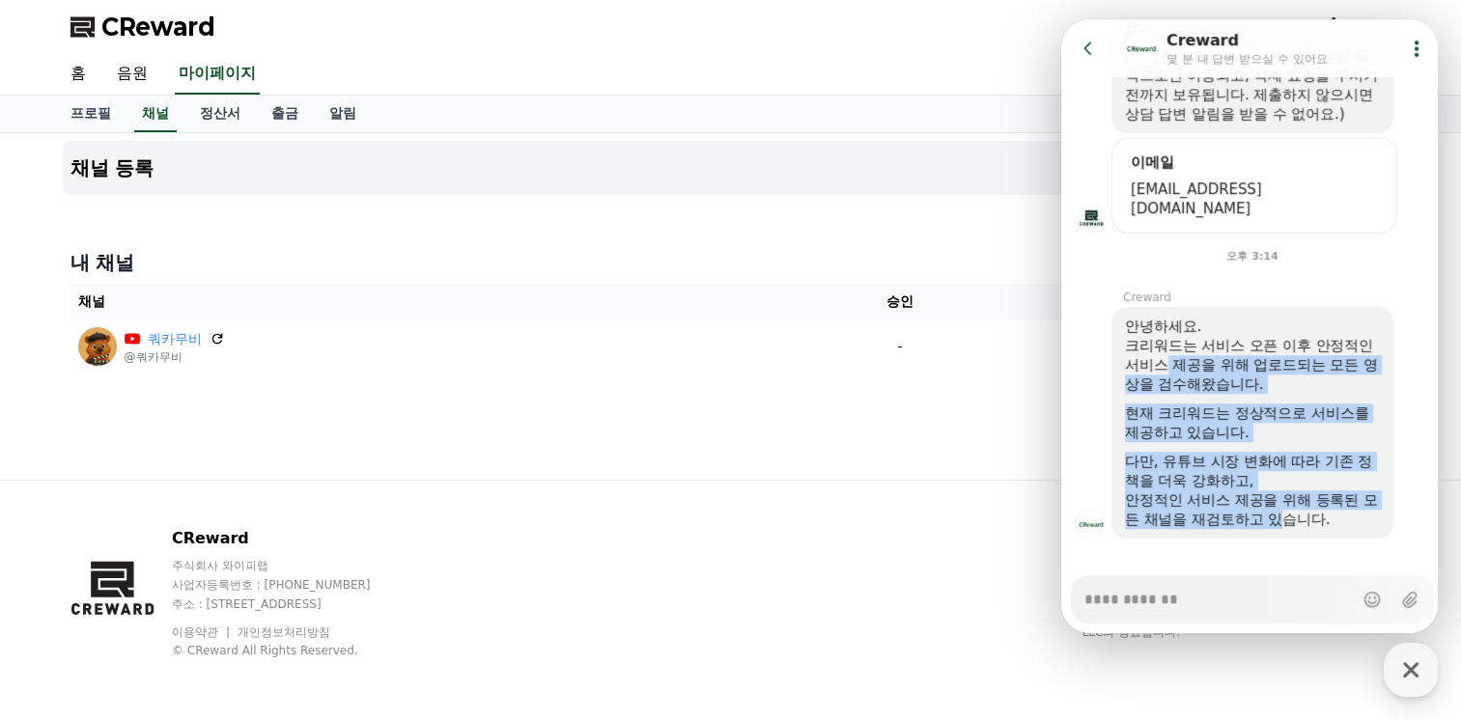
drag, startPoint x: 1182, startPoint y: 345, endPoint x: 1300, endPoint y: 505, distance: 199.0
click at [1300, 505] on div "안녕하세요. 크리워드는 서비스 오픈 이후 안정적인 서비스 제공을 위해 업로드되는 모든 영상을 검수해왔습니다. 현재 크리워드는 정상적으로 서비스…" at bounding box center [1252, 423] width 255 height 212
click at [1090, 52] on icon at bounding box center [1088, 48] width 19 height 19
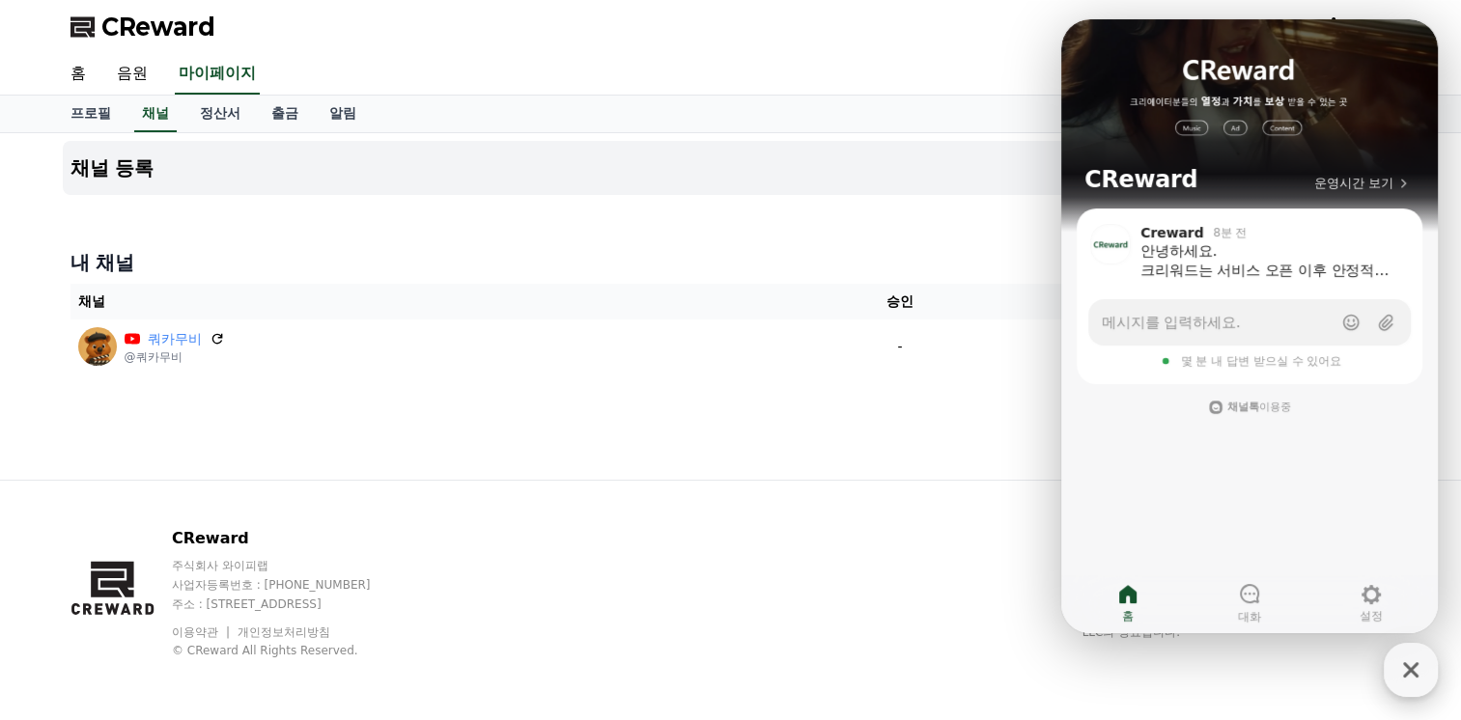
click at [1418, 671] on icon "button" at bounding box center [1411, 670] width 35 height 35
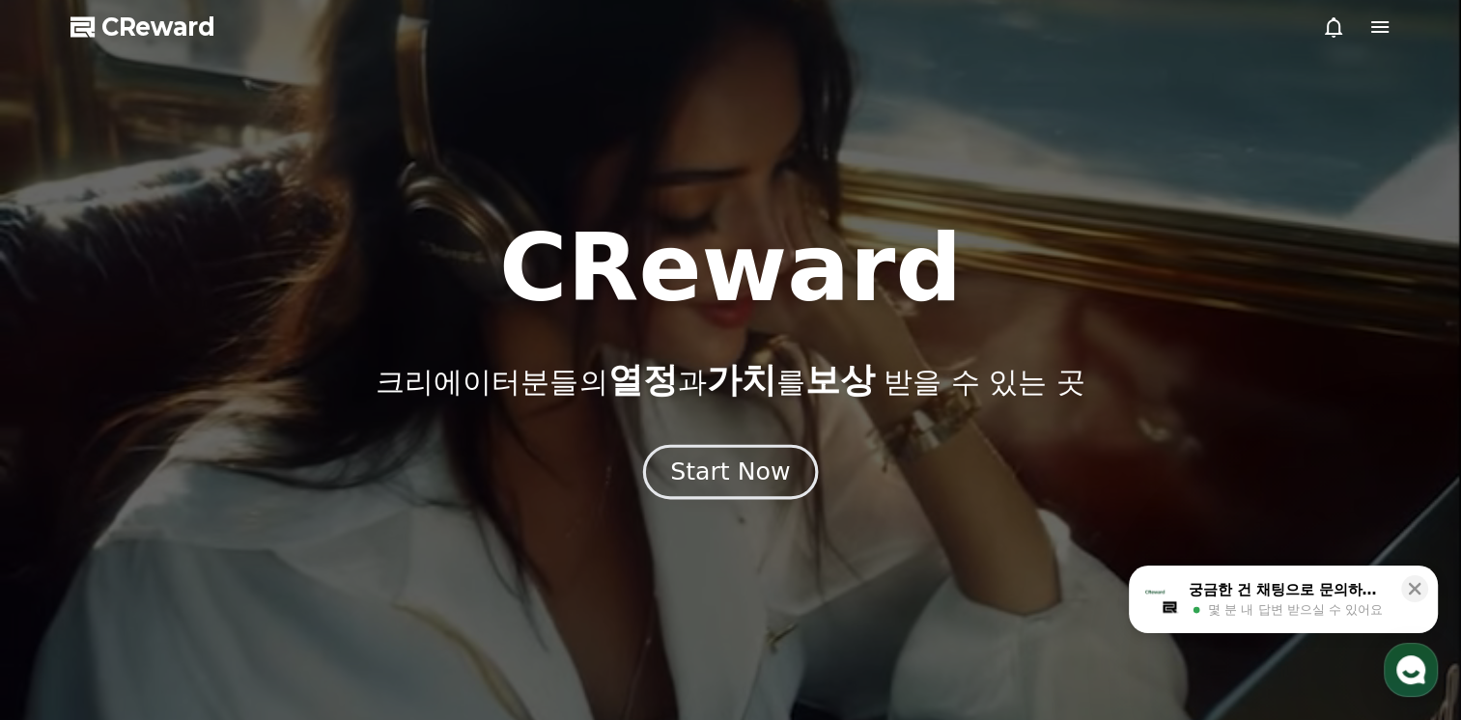
click at [722, 468] on div "Start Now" at bounding box center [730, 472] width 120 height 33
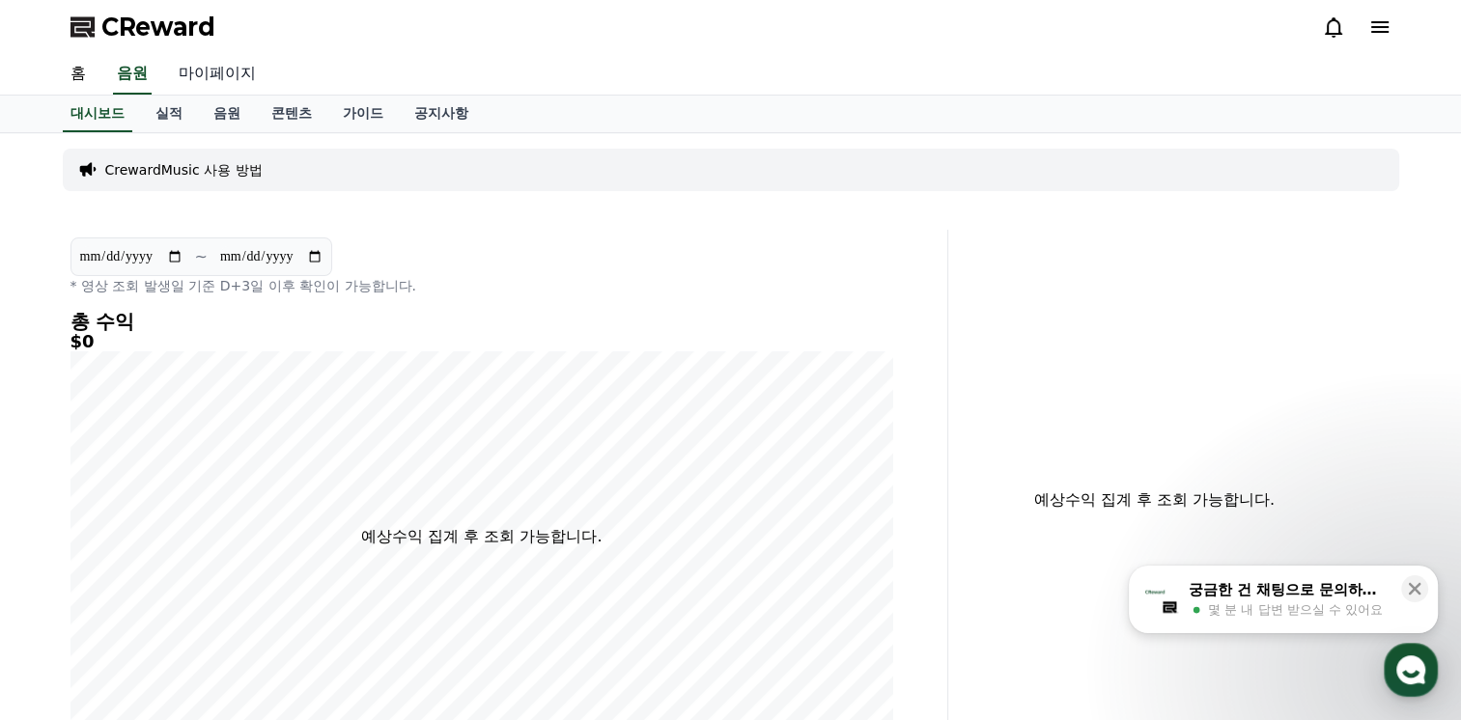
click at [227, 64] on link "마이페이지" at bounding box center [217, 74] width 108 height 41
select select "**********"
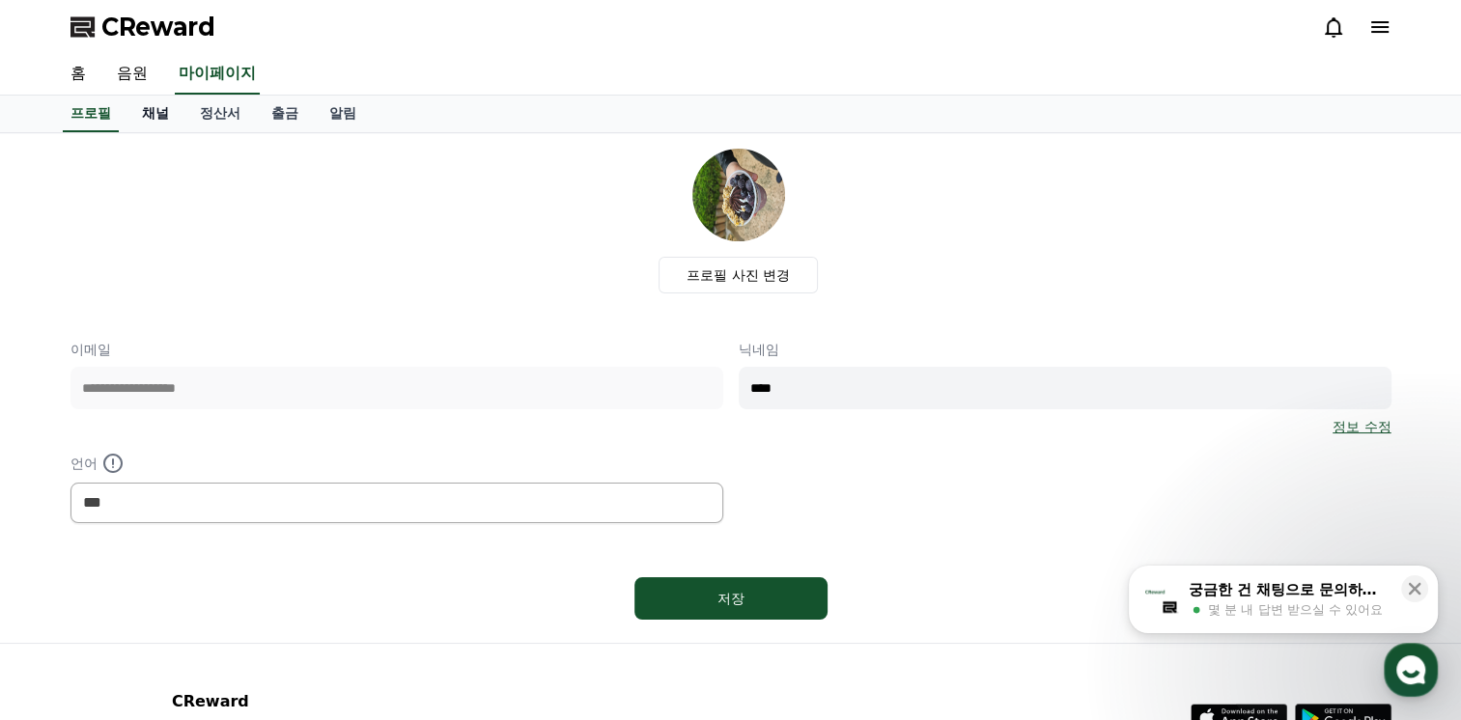
click at [162, 105] on link "채널" at bounding box center [156, 114] width 58 height 37
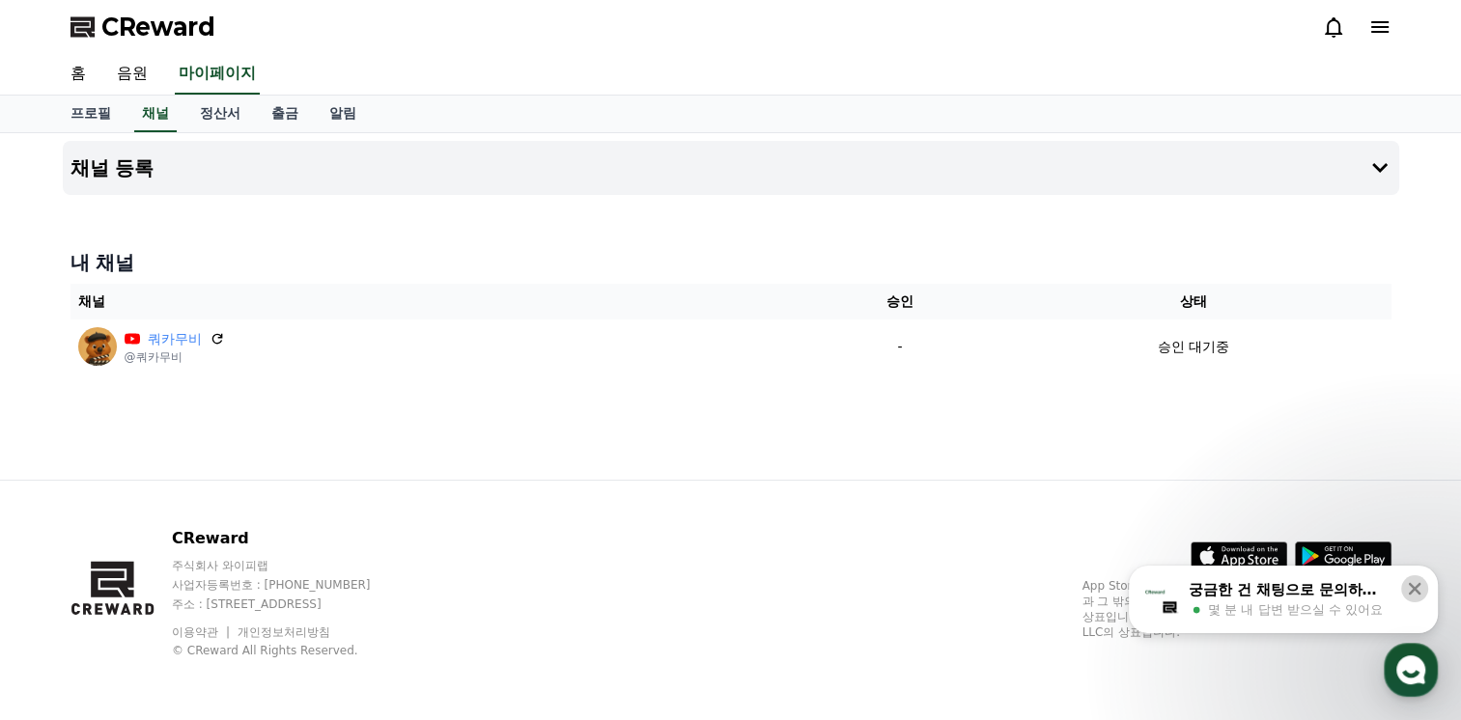
click at [1406, 597] on icon at bounding box center [1414, 588] width 19 height 19
